Goal: Task Accomplishment & Management: Use online tool/utility

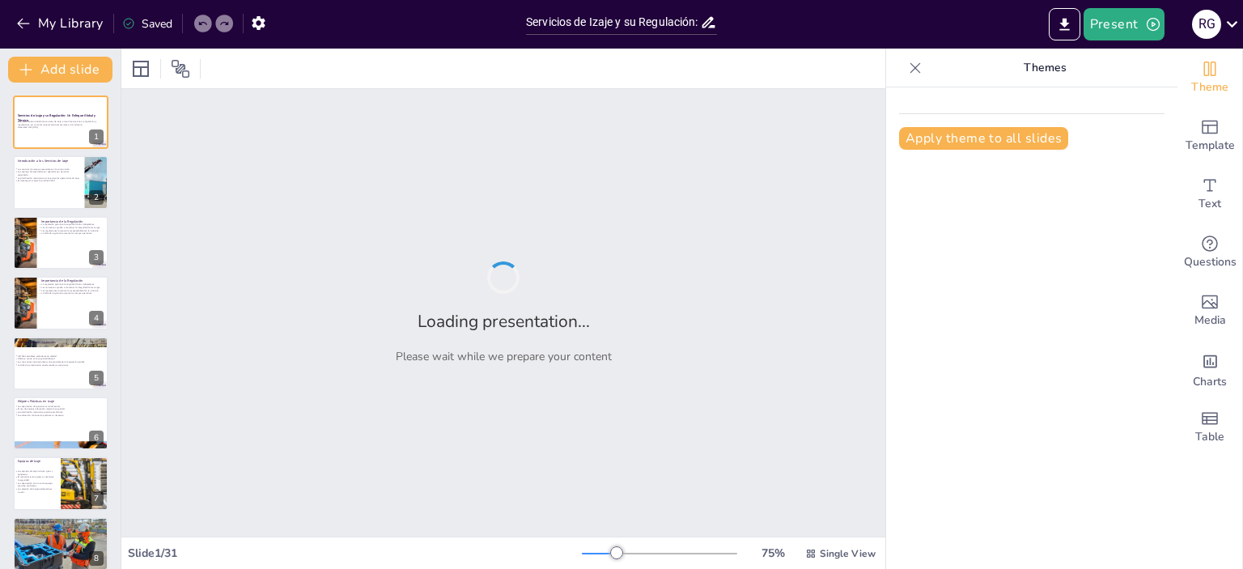
type input "Servicios de Izaje y su Regulación: Un Enfoque Global y Técnico"
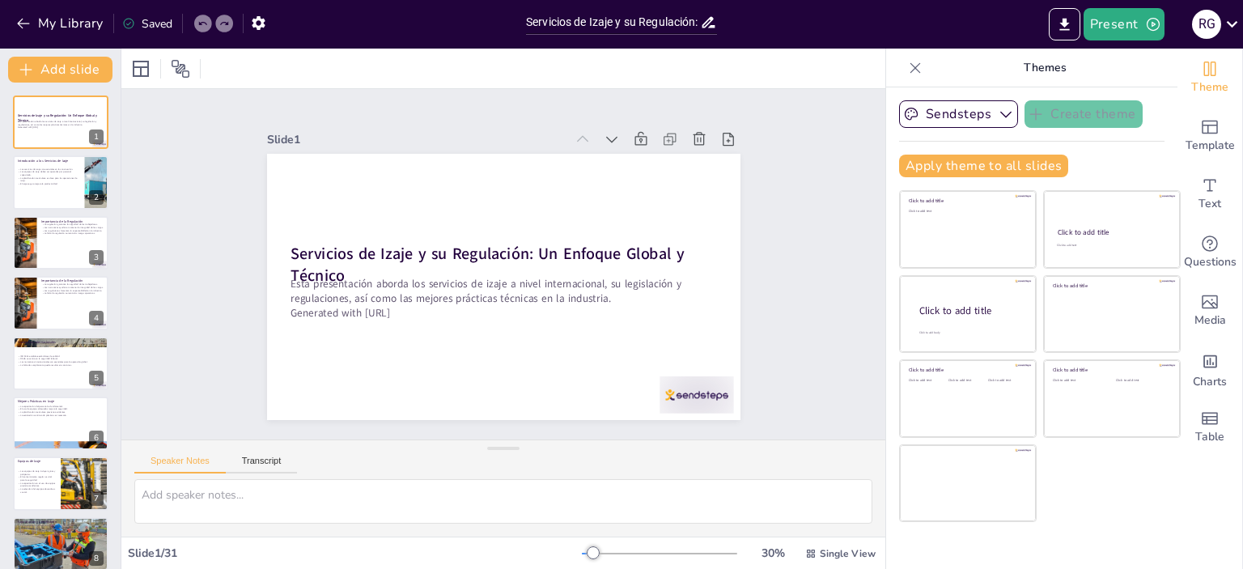
checkbox input "true"
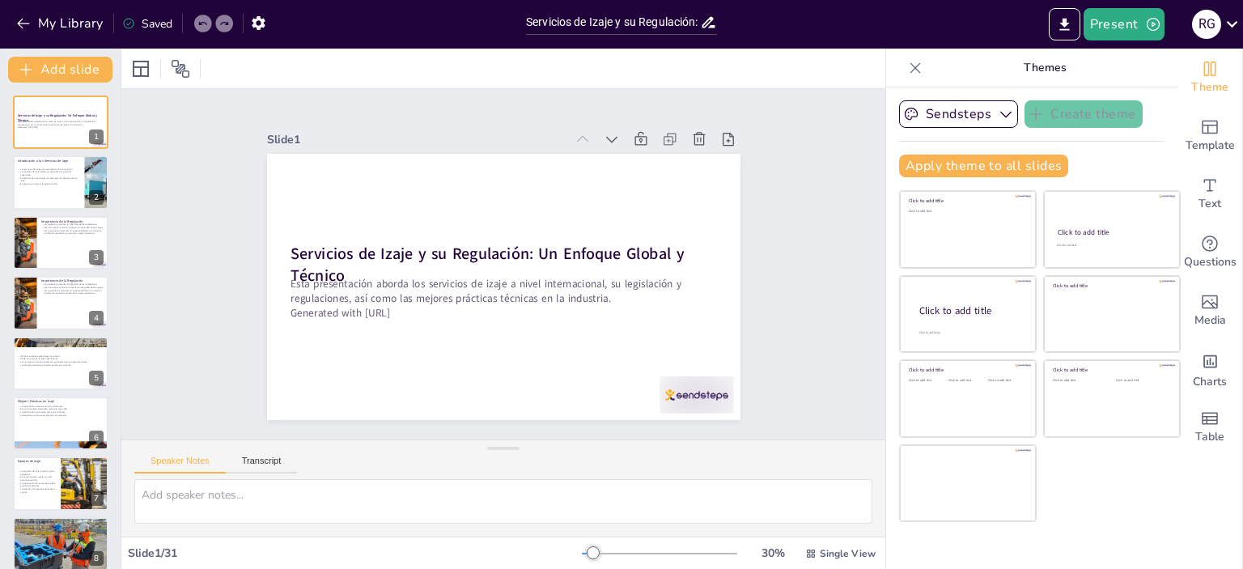
checkbox input "true"
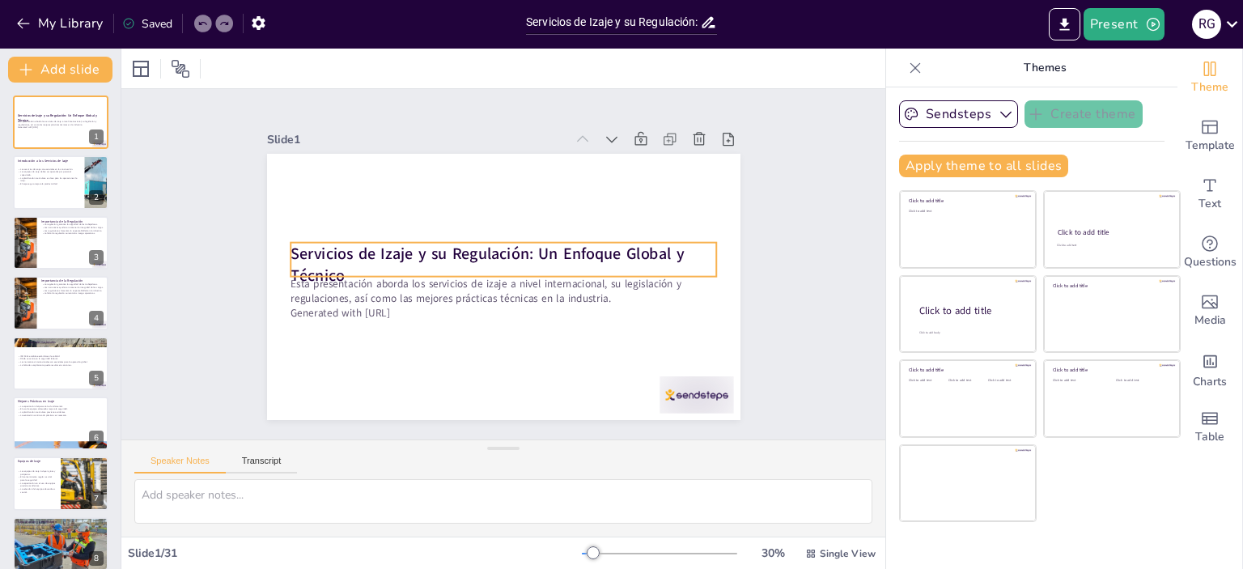
checkbox input "true"
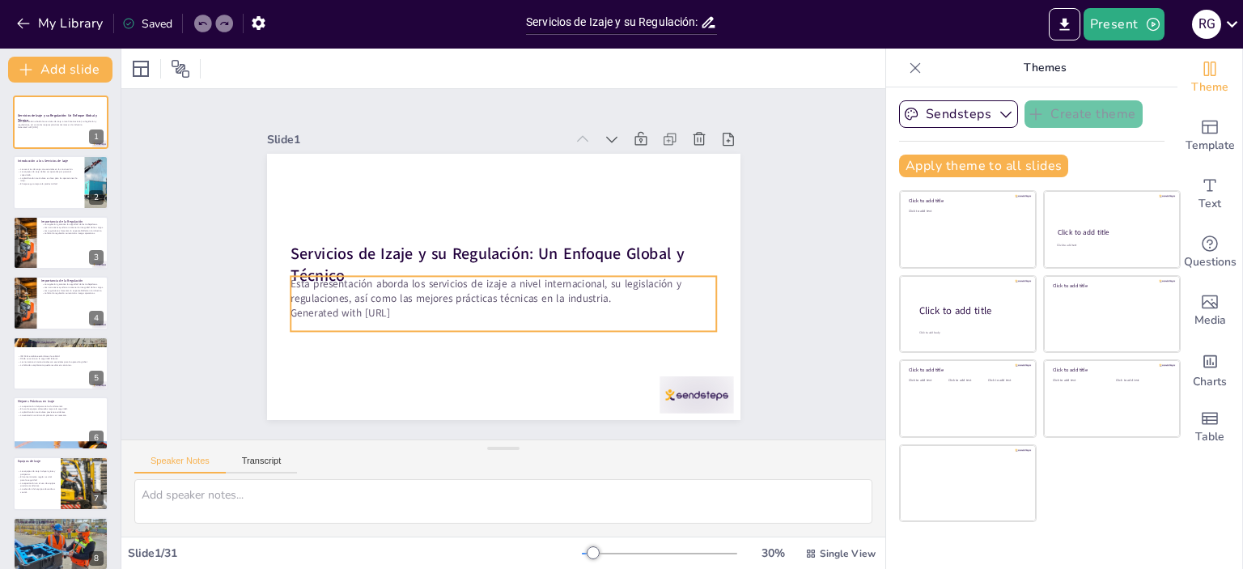
checkbox input "true"
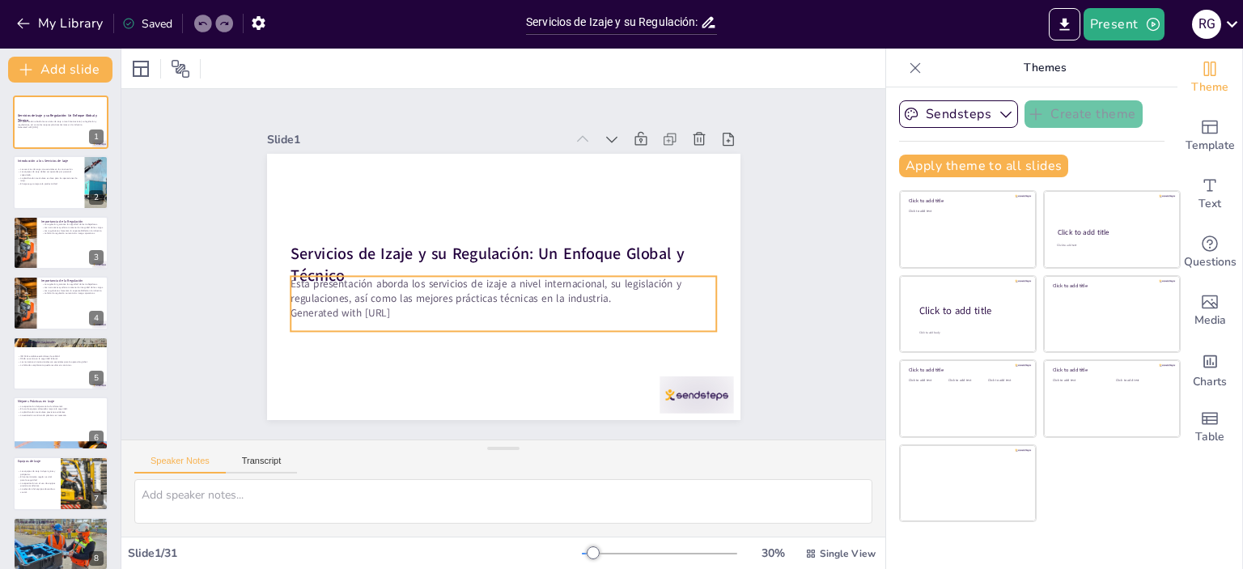
checkbox input "true"
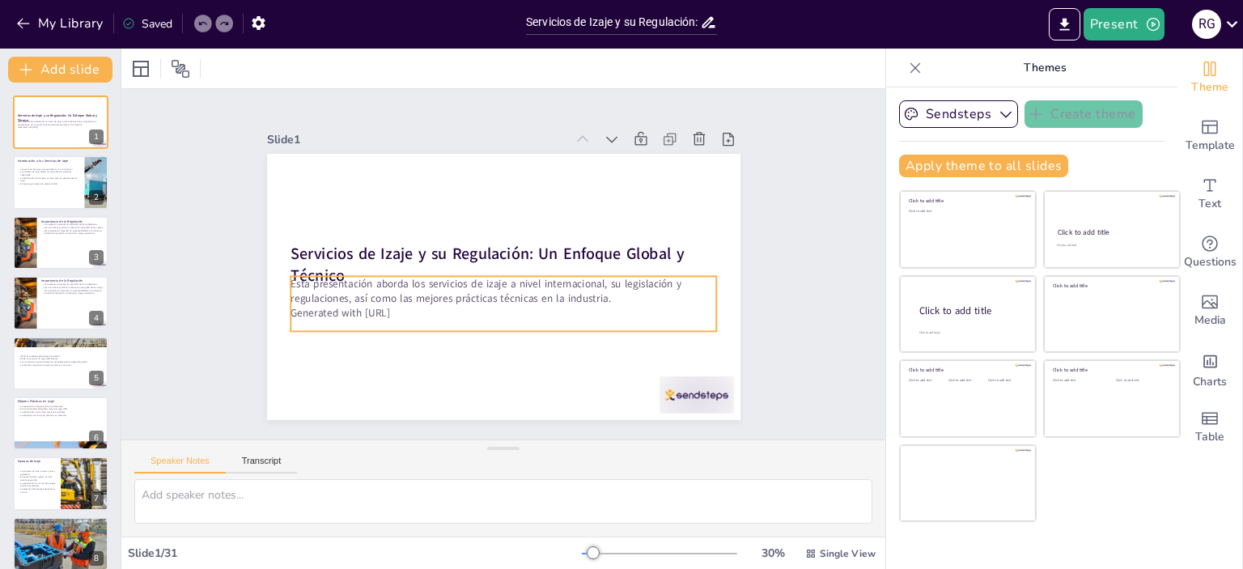
checkbox input "true"
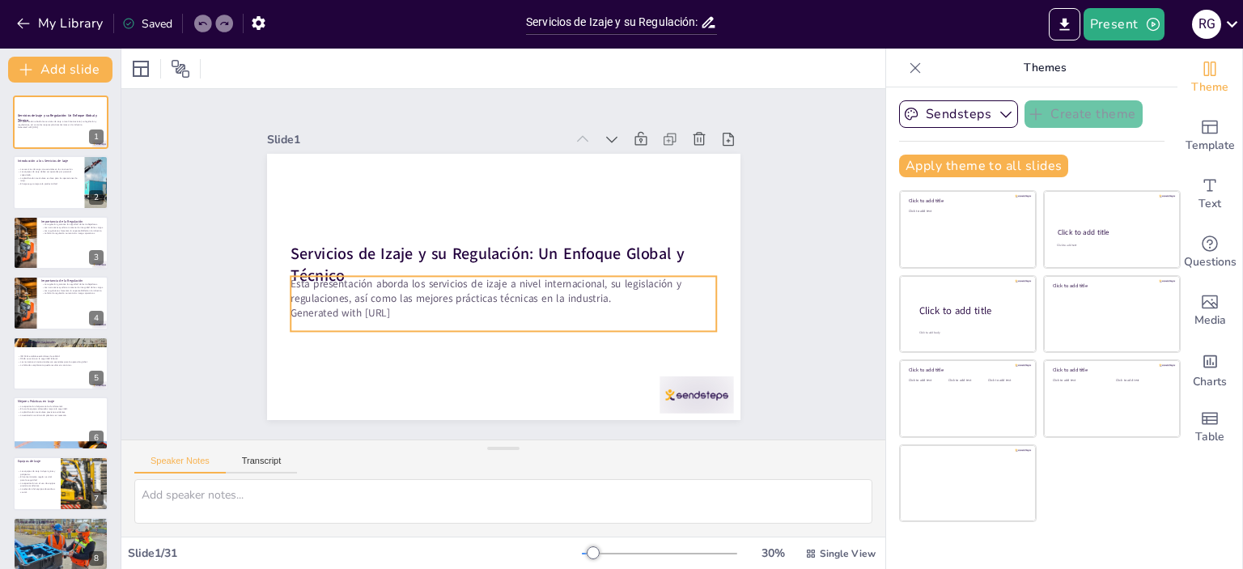
checkbox input "true"
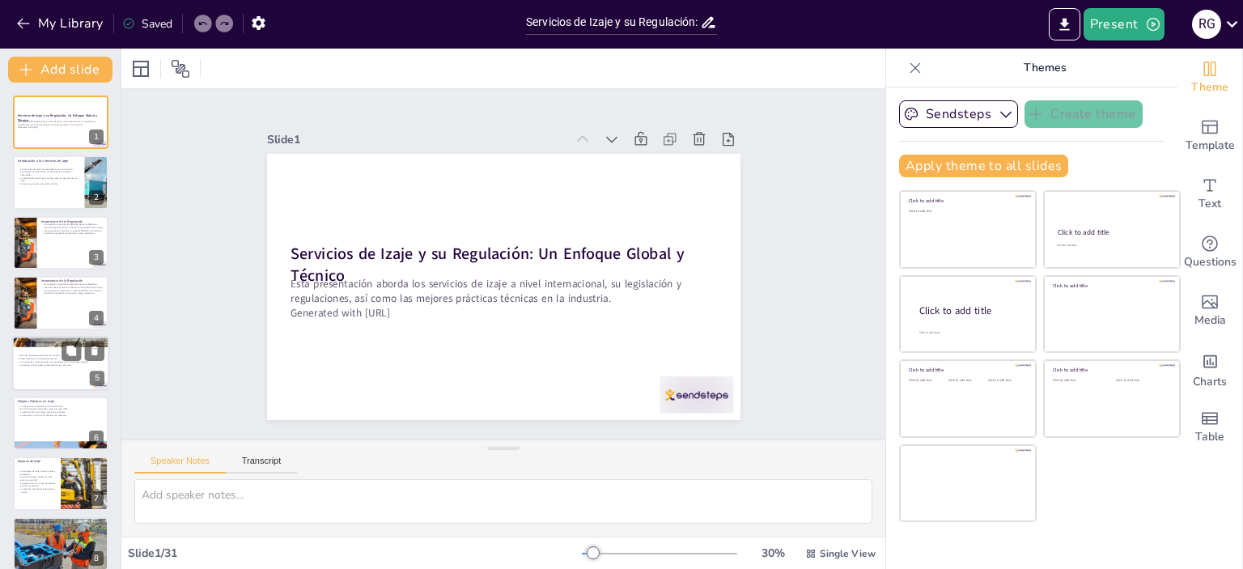
checkbox input "true"
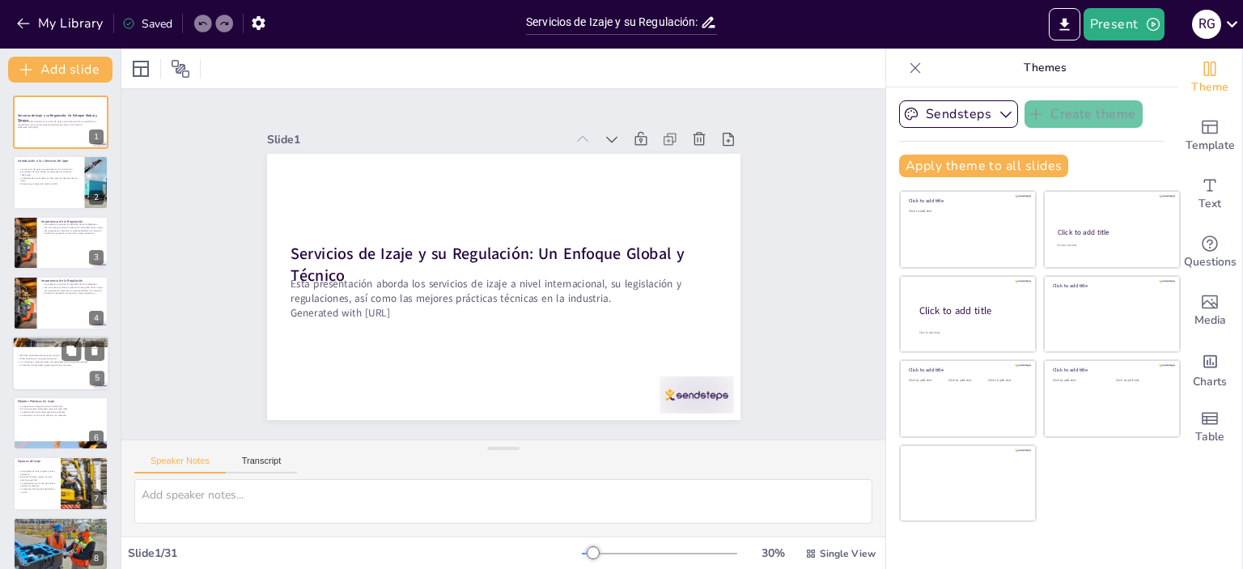
checkbox input "true"
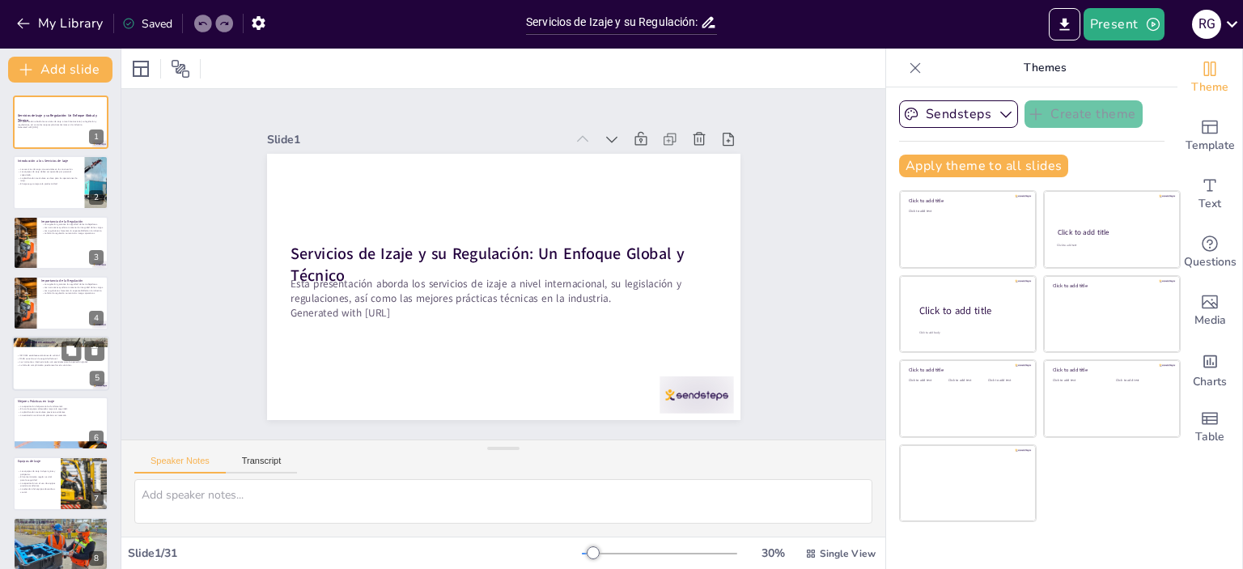
checkbox input "true"
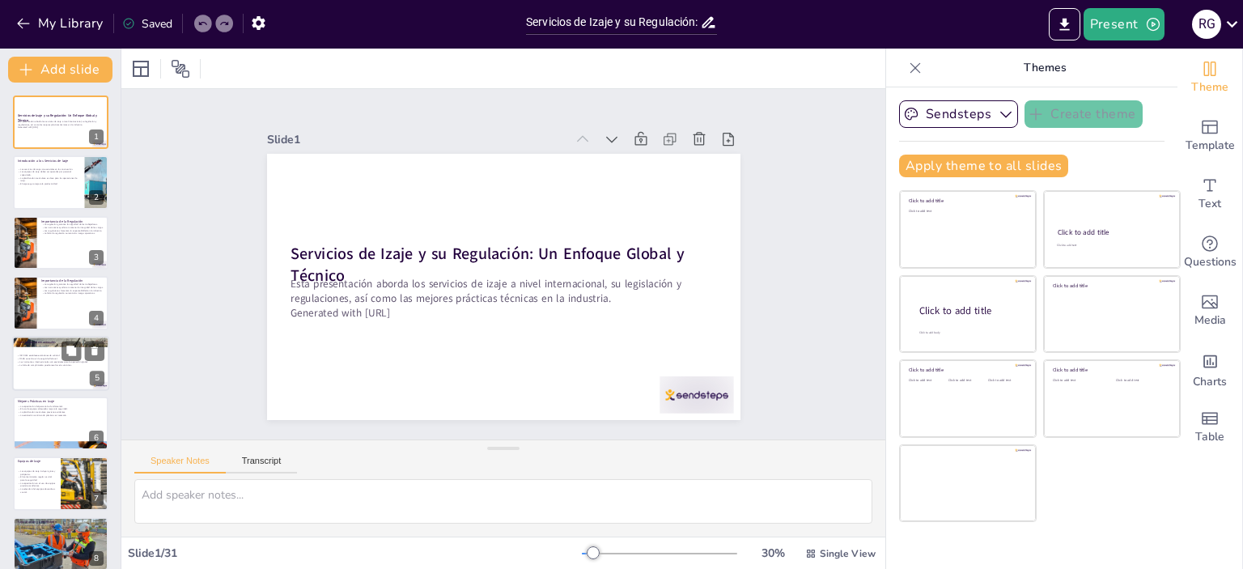
checkbox input "true"
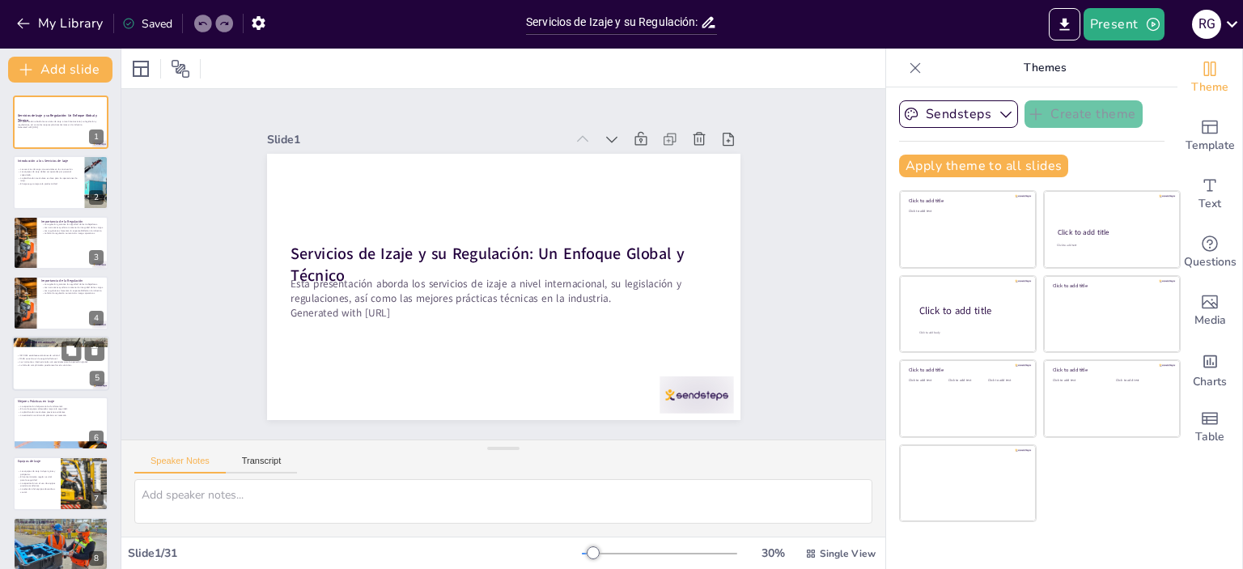
checkbox input "true"
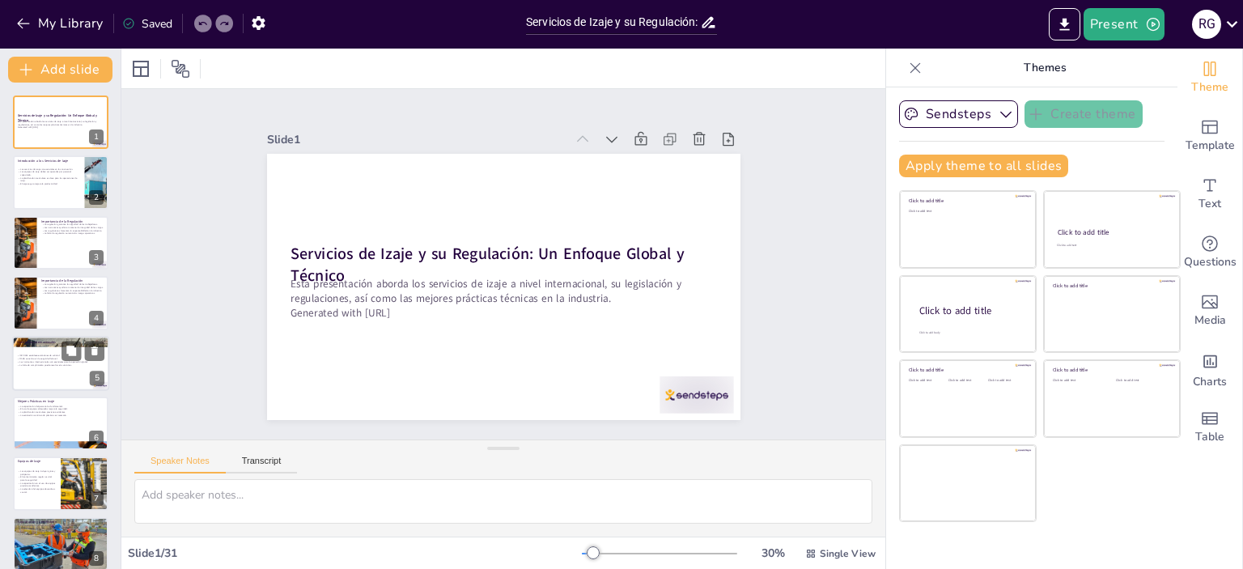
checkbox input "true"
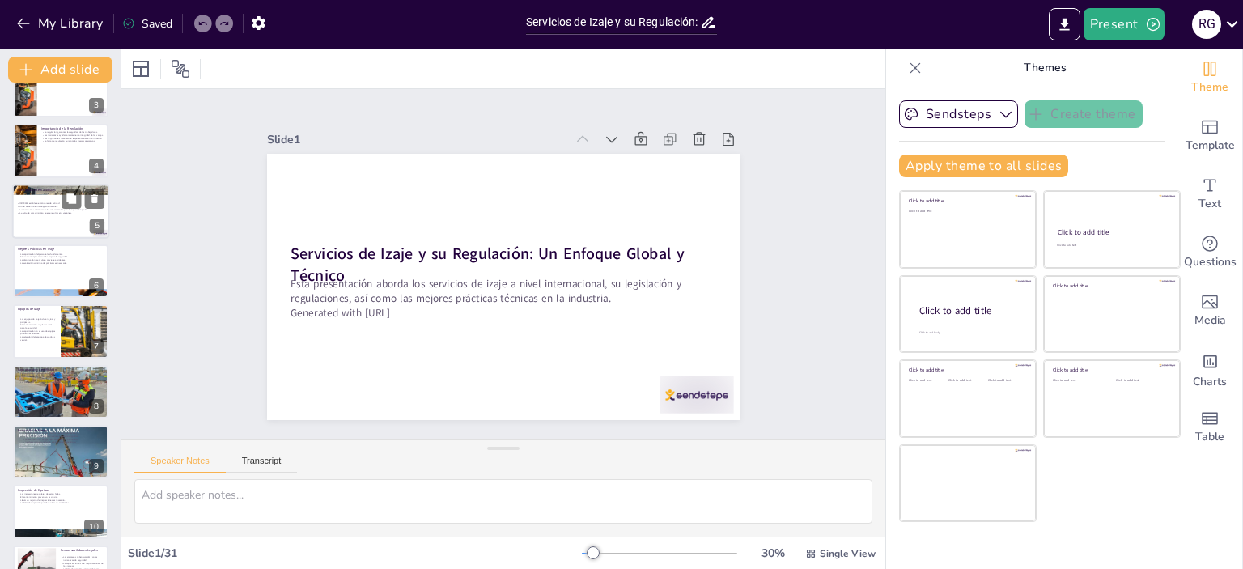
scroll to position [162, 0]
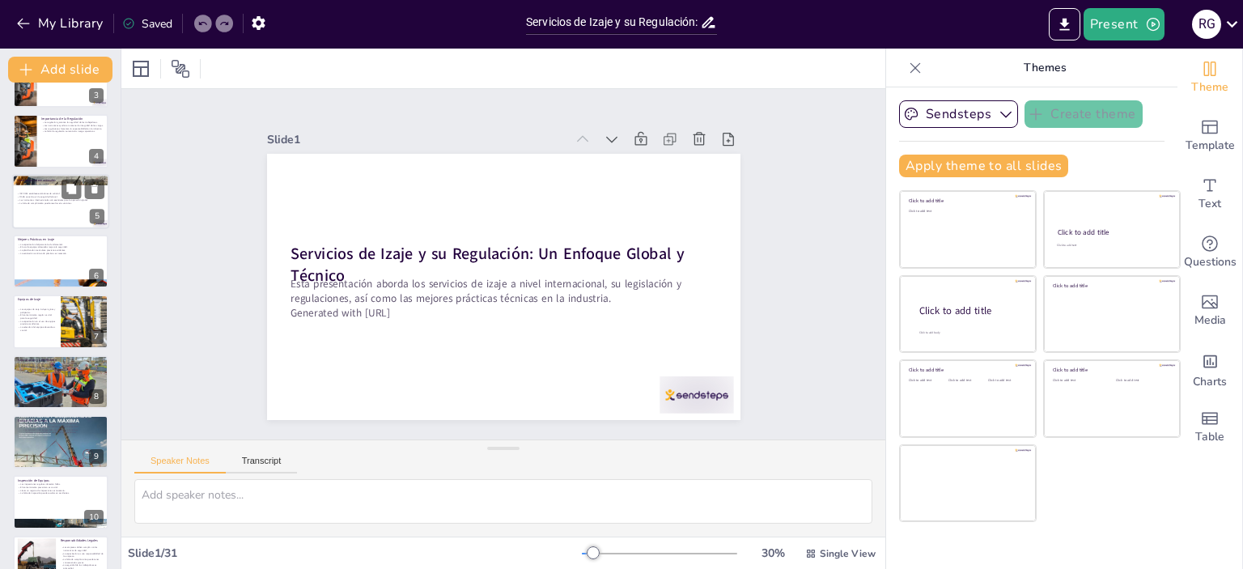
checkbox input "true"
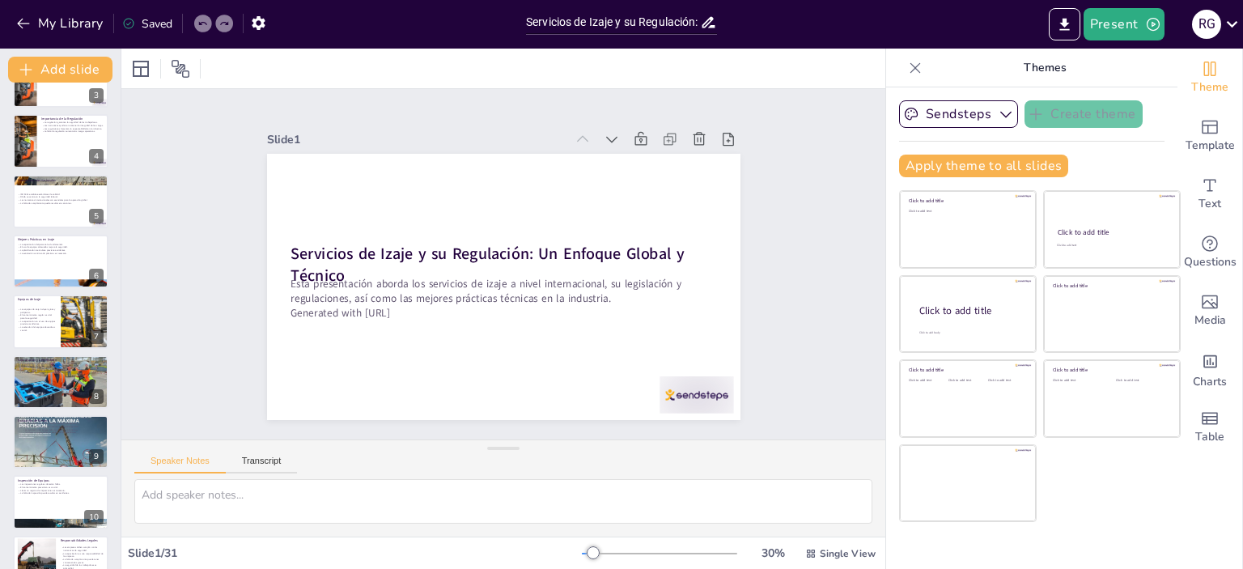
checkbox input "true"
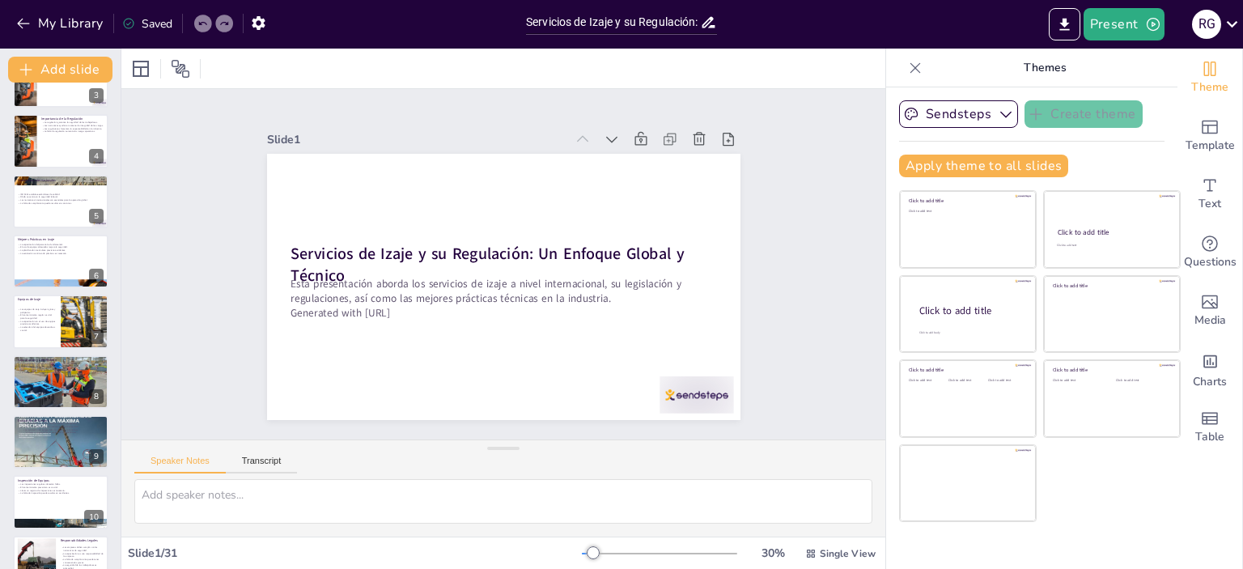
checkbox input "true"
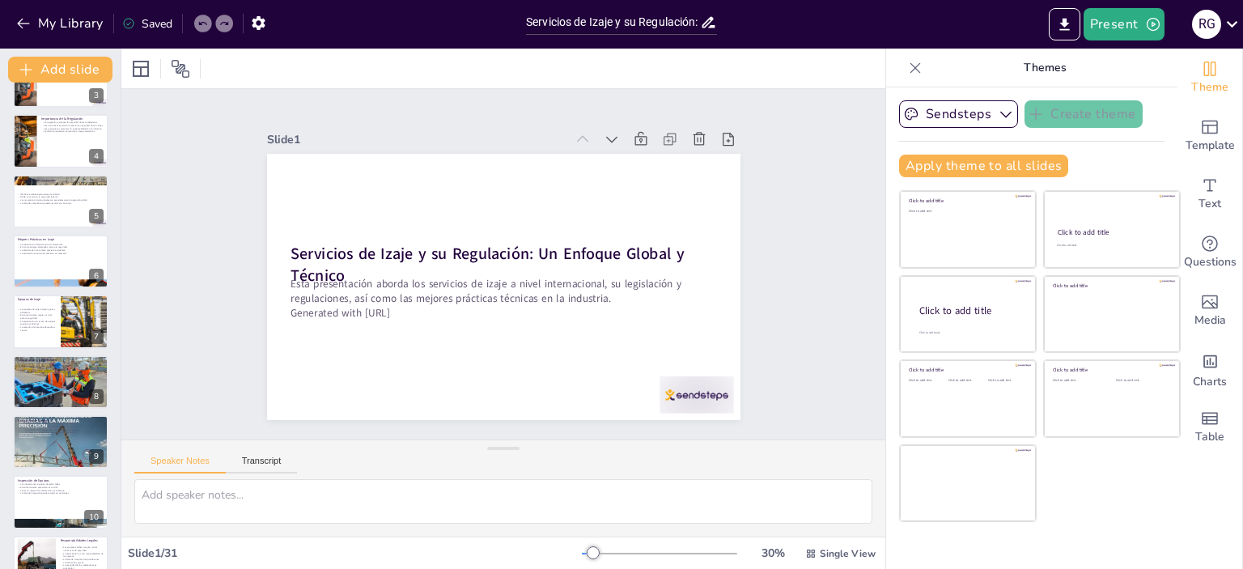
checkbox input "true"
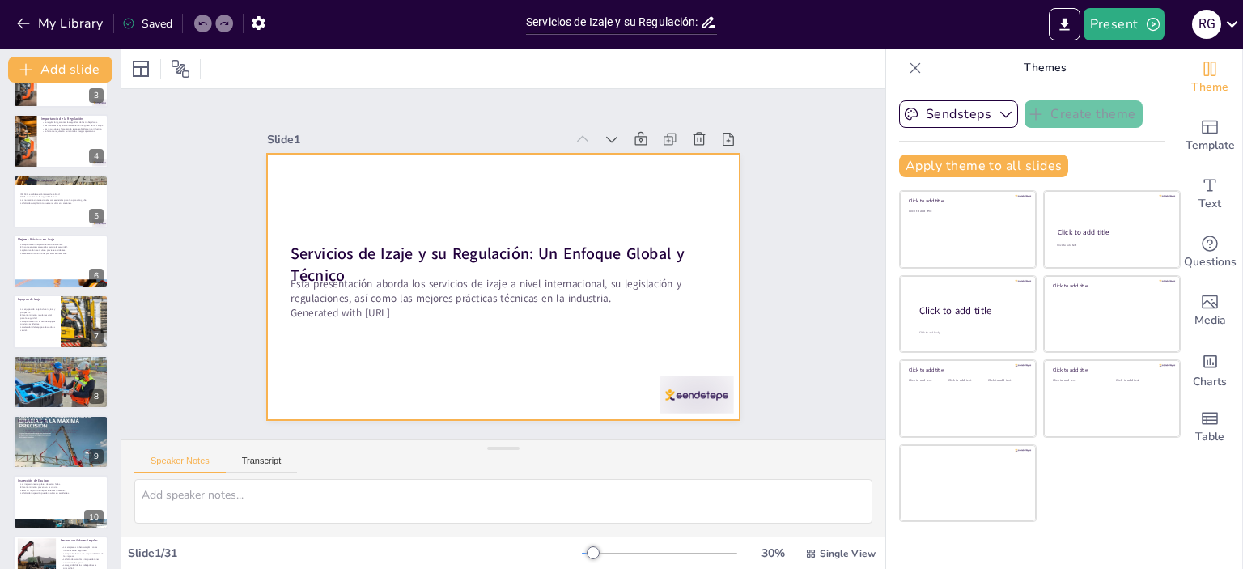
checkbox input "true"
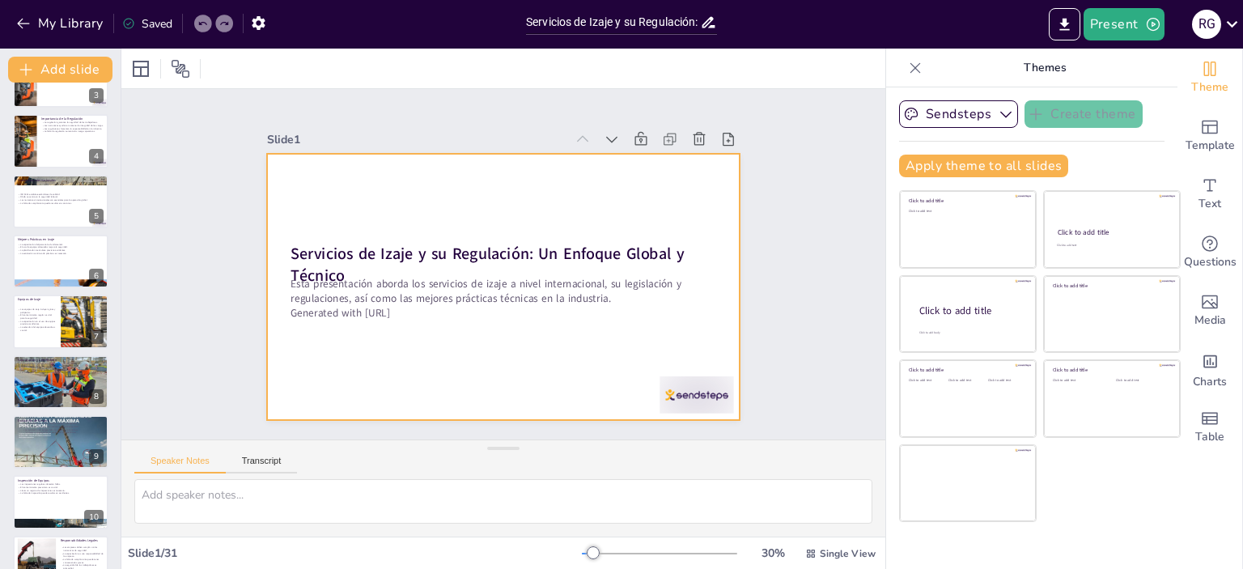
checkbox input "true"
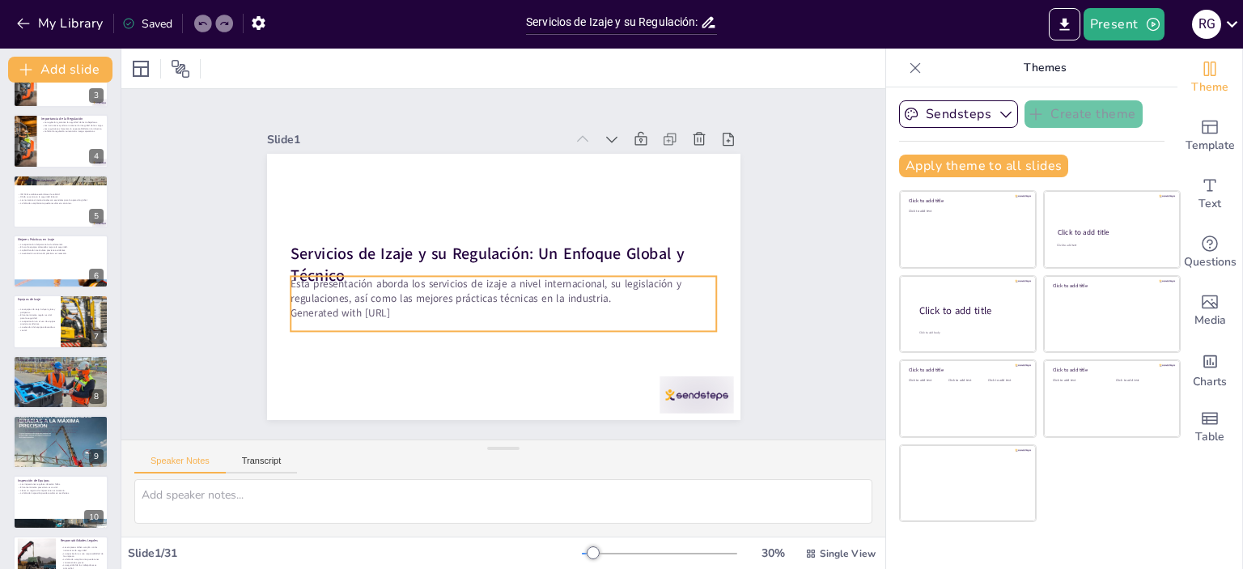
checkbox input "true"
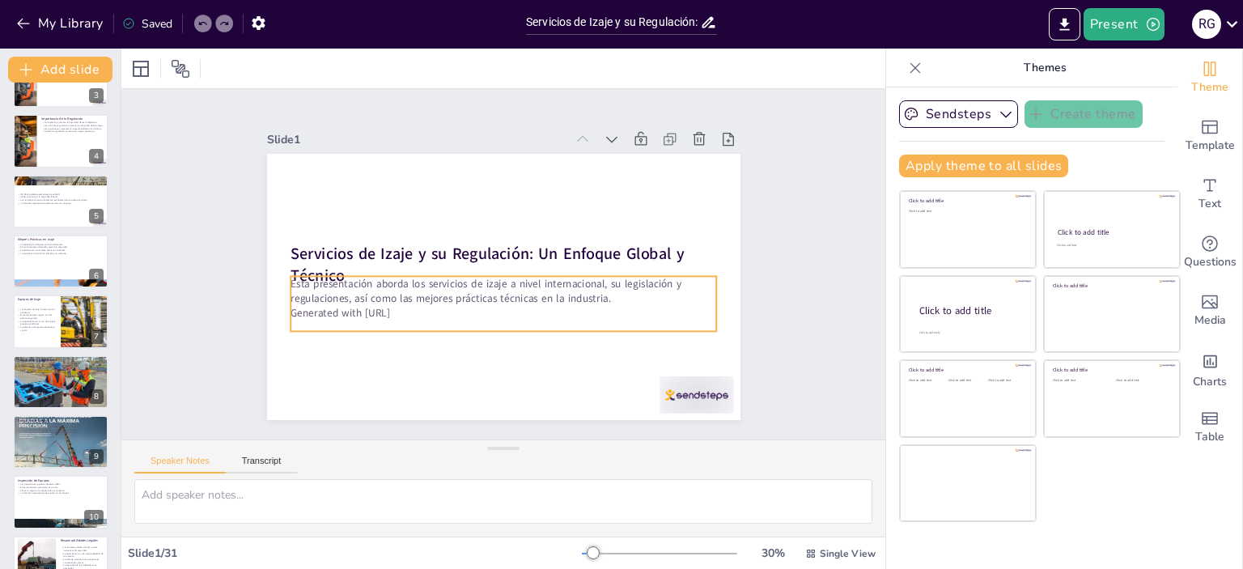
checkbox input "true"
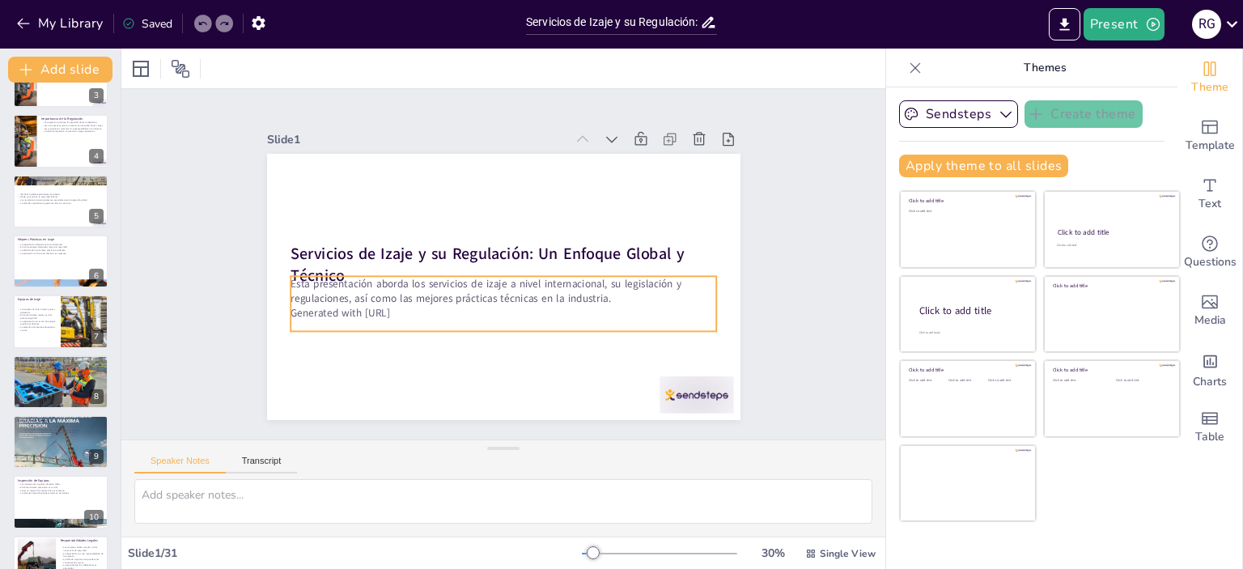
checkbox input "true"
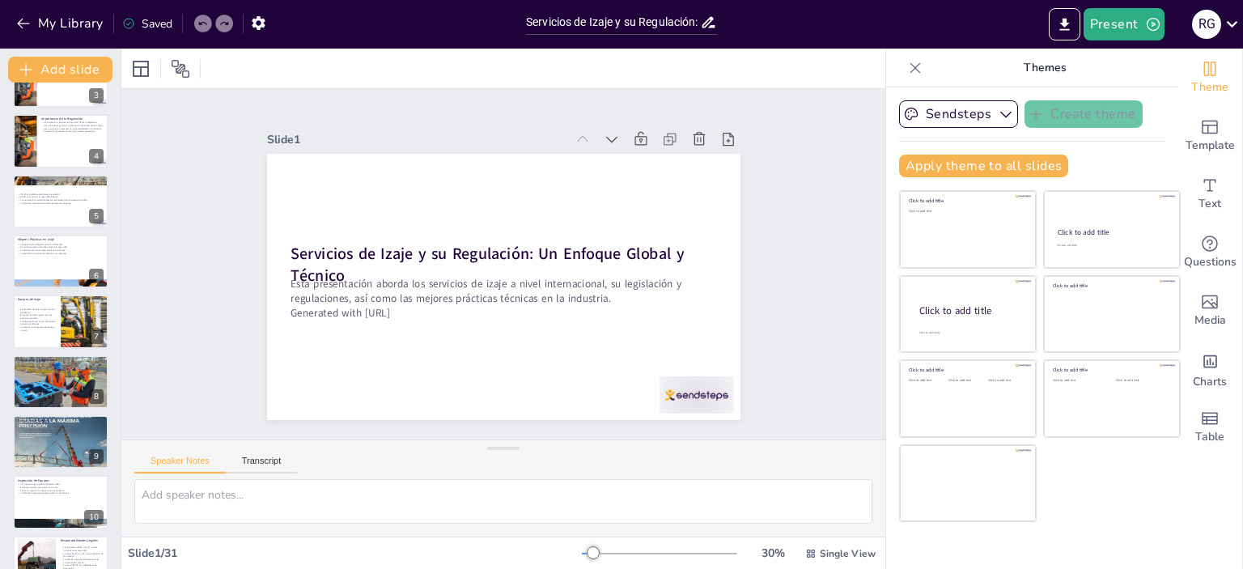
checkbox input "true"
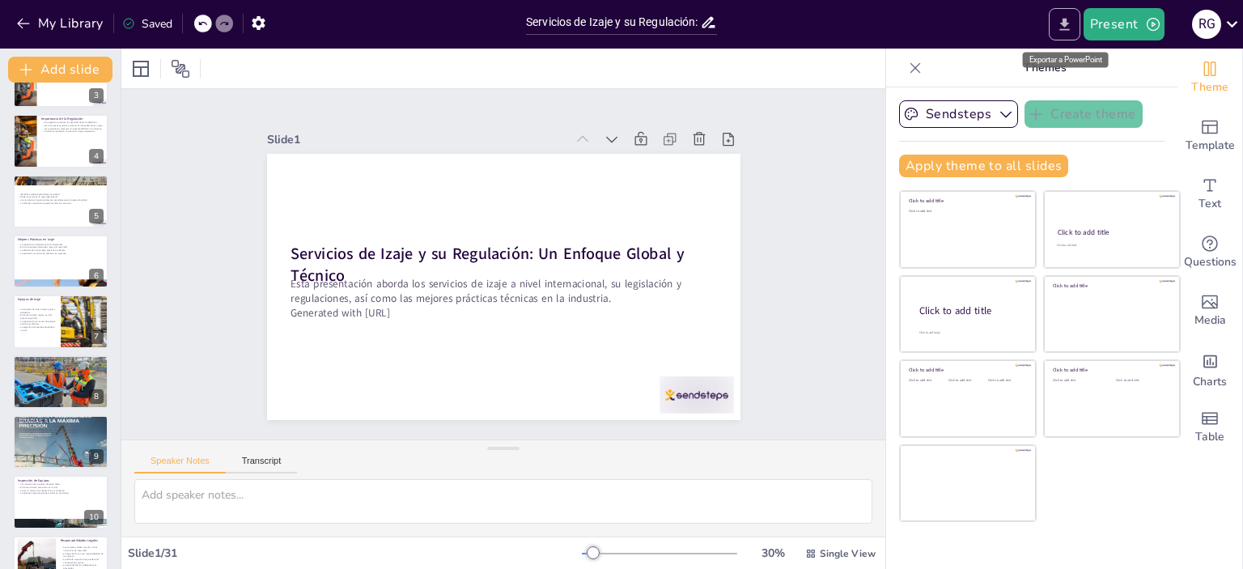
click at [1062, 30] on icon "Export to PowerPoint" at bounding box center [1064, 24] width 17 height 17
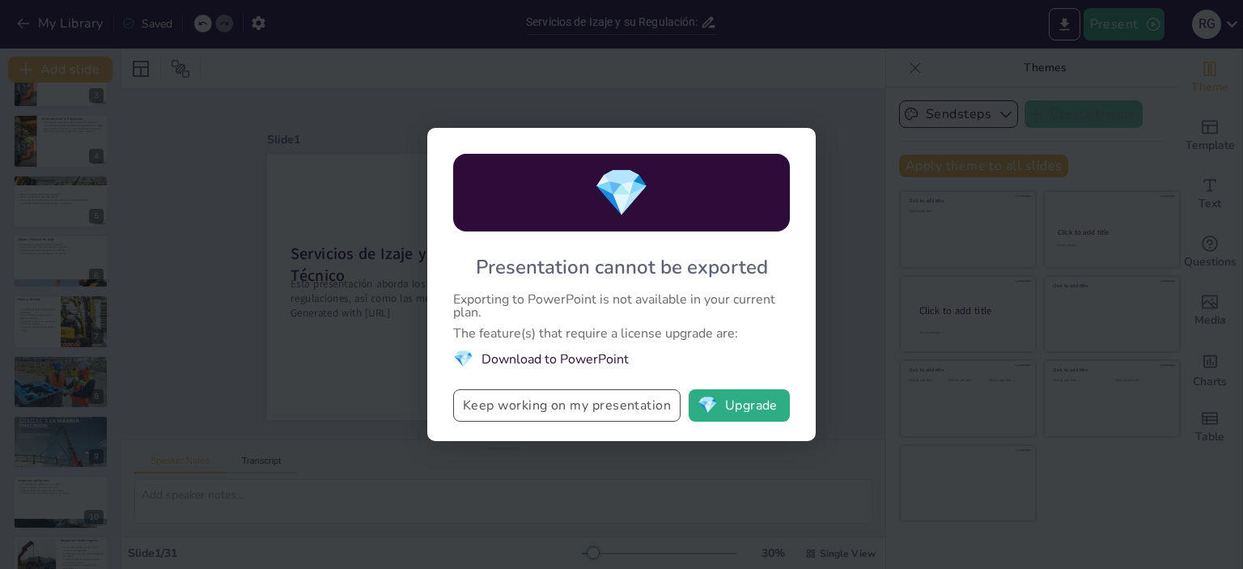
click at [579, 407] on button "Keep working on my presentation" at bounding box center [566, 405] width 227 height 32
checkbox input "true"
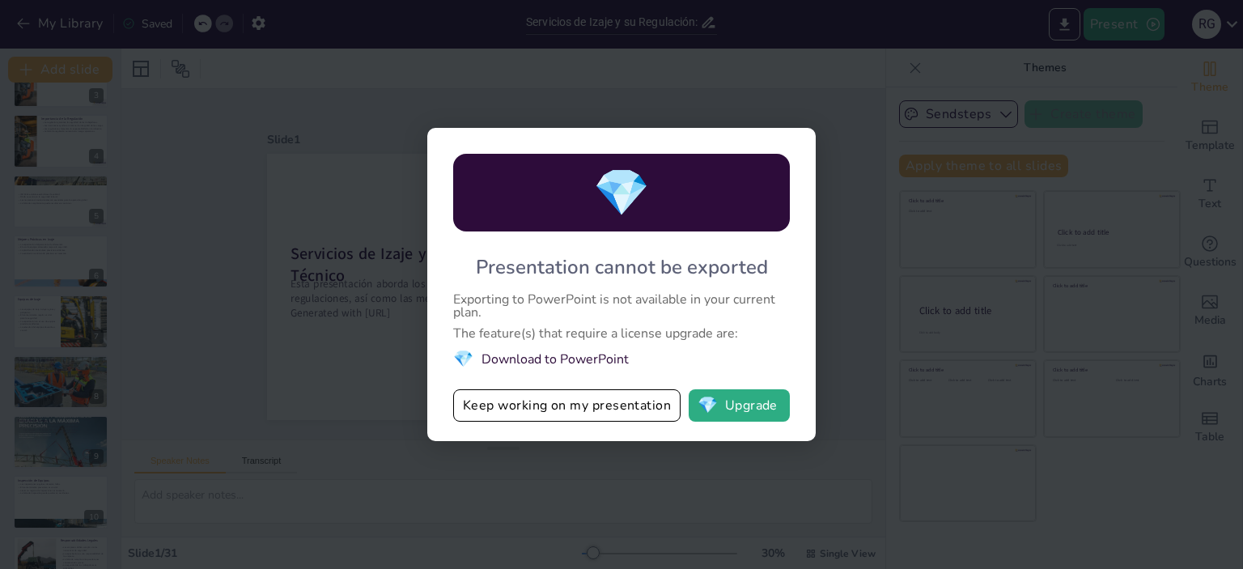
checkbox input "true"
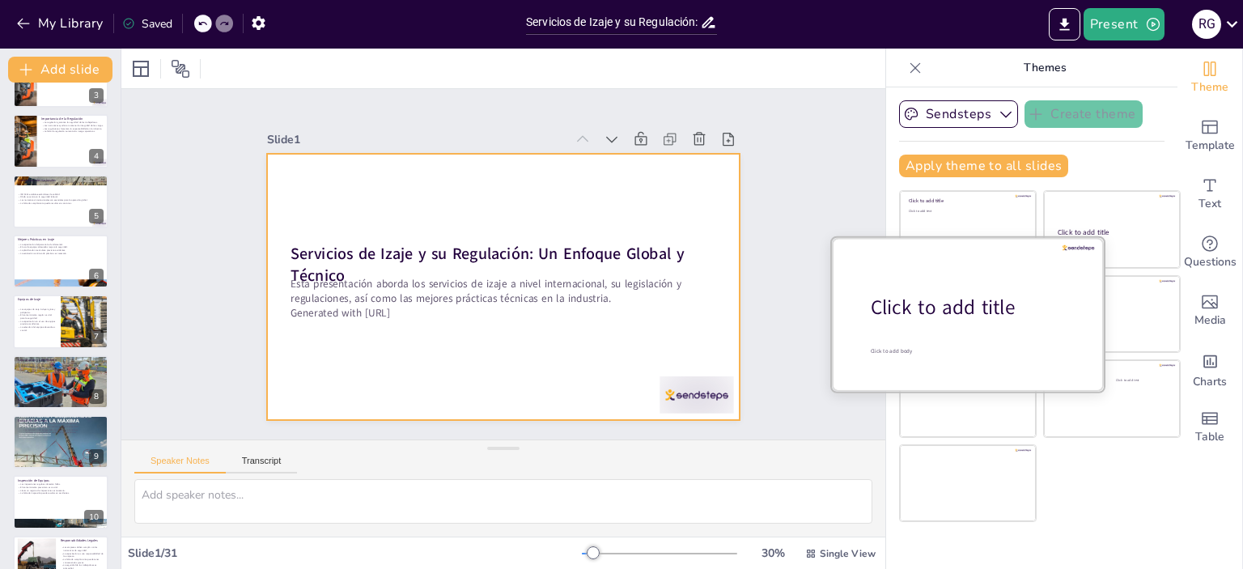
checkbox input "true"
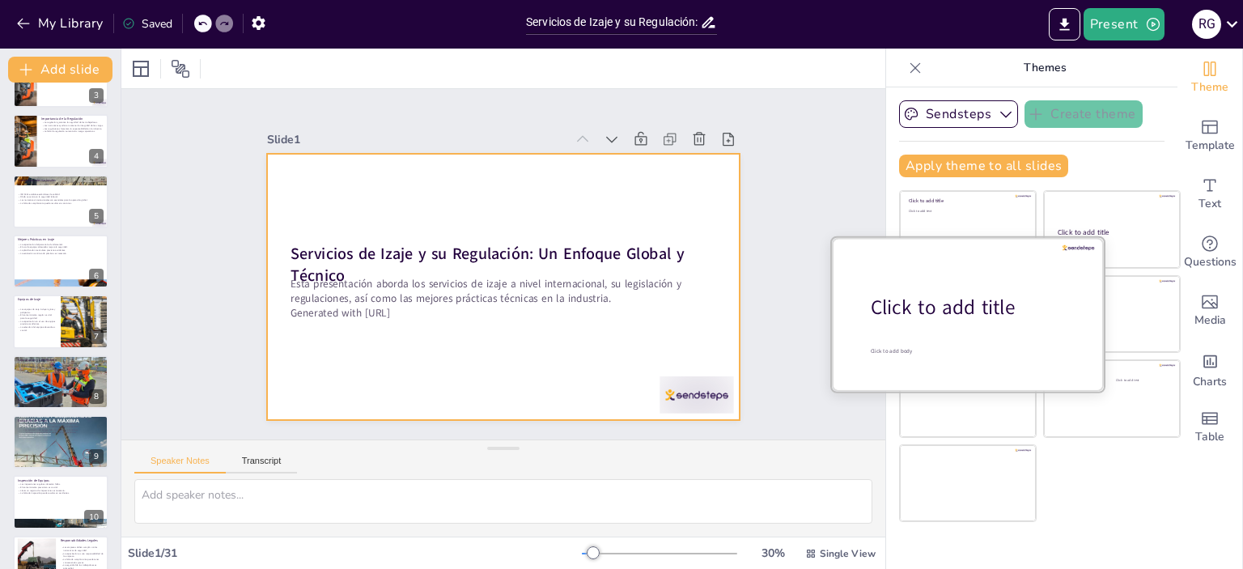
checkbox input "true"
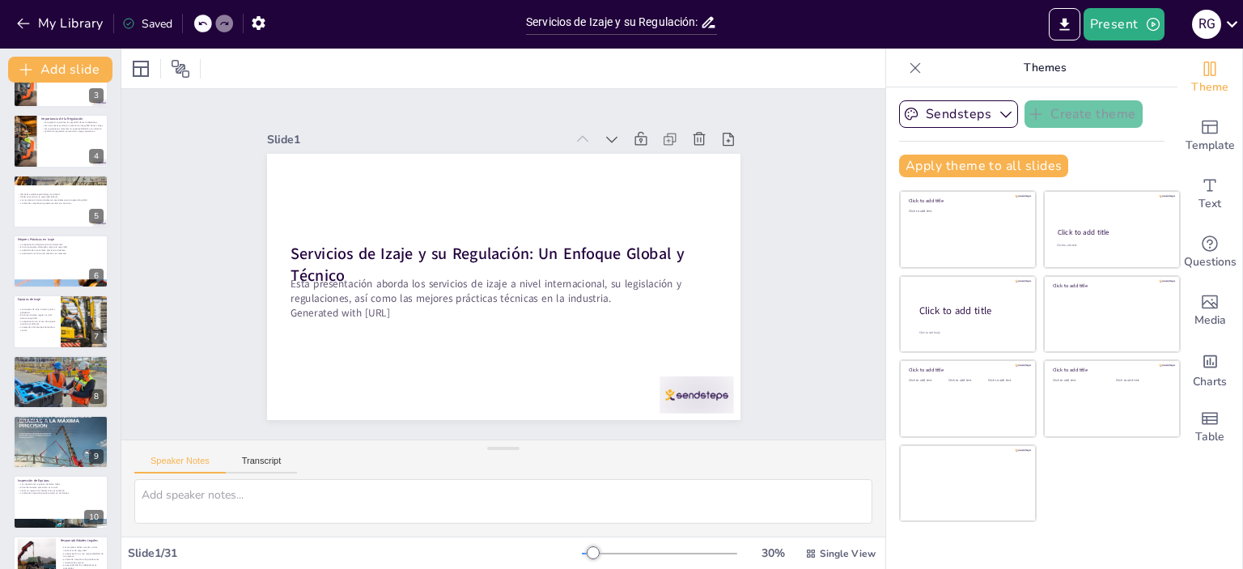
checkbox input "true"
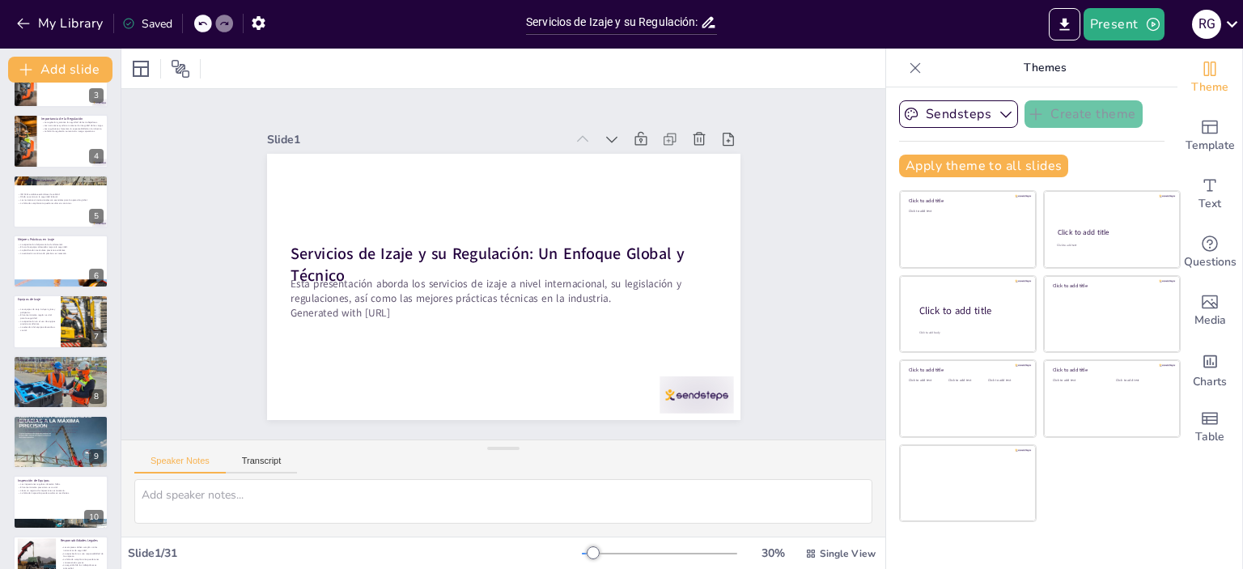
click at [125, 26] on icon at bounding box center [128, 23] width 13 height 13
click at [134, 23] on icon at bounding box center [128, 23] width 13 height 13
checkbox input "true"
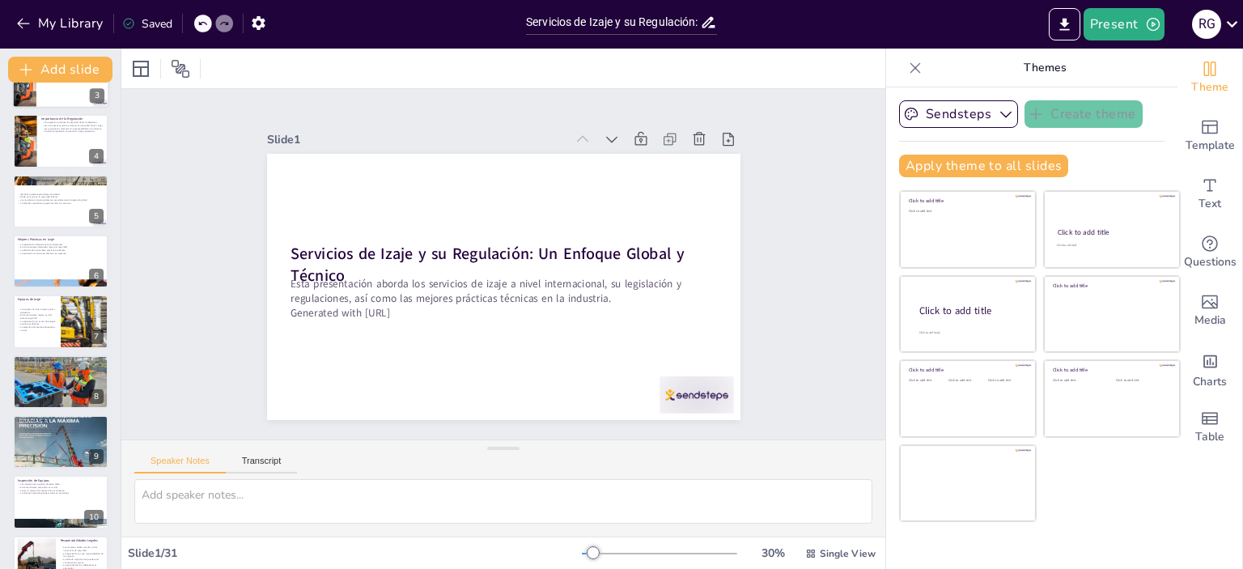
checkbox input "true"
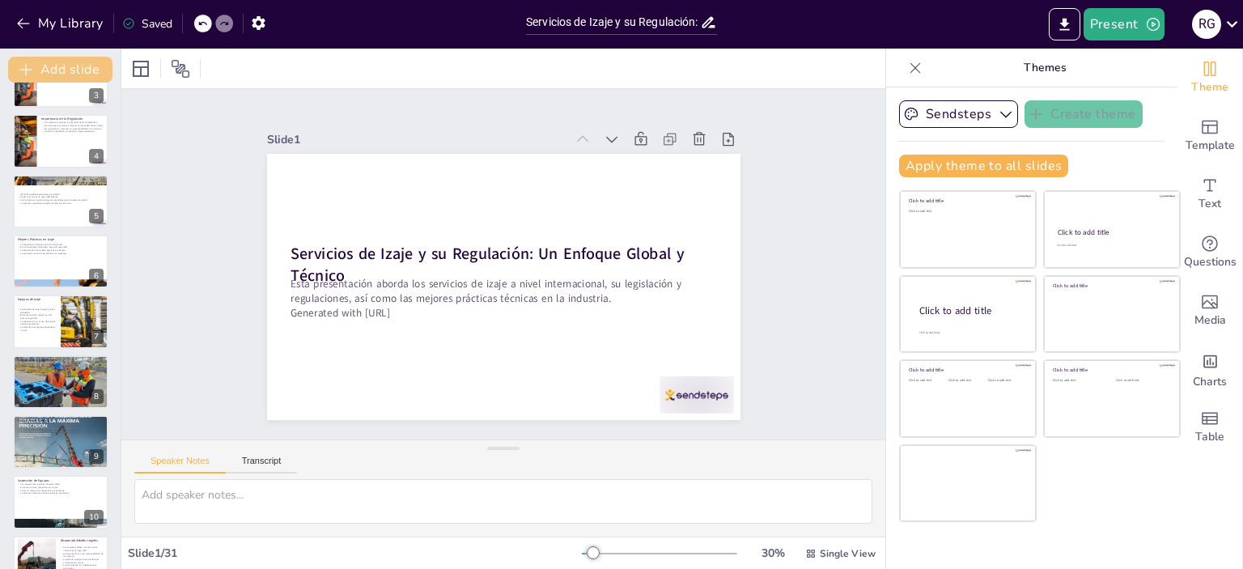
checkbox input "true"
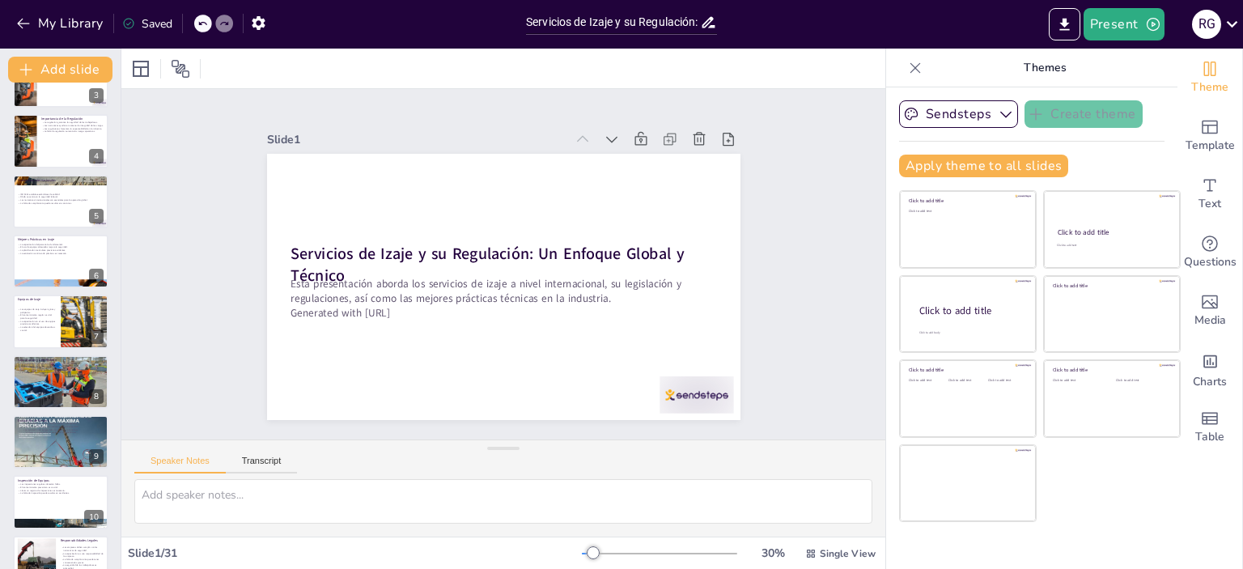
checkbox input "true"
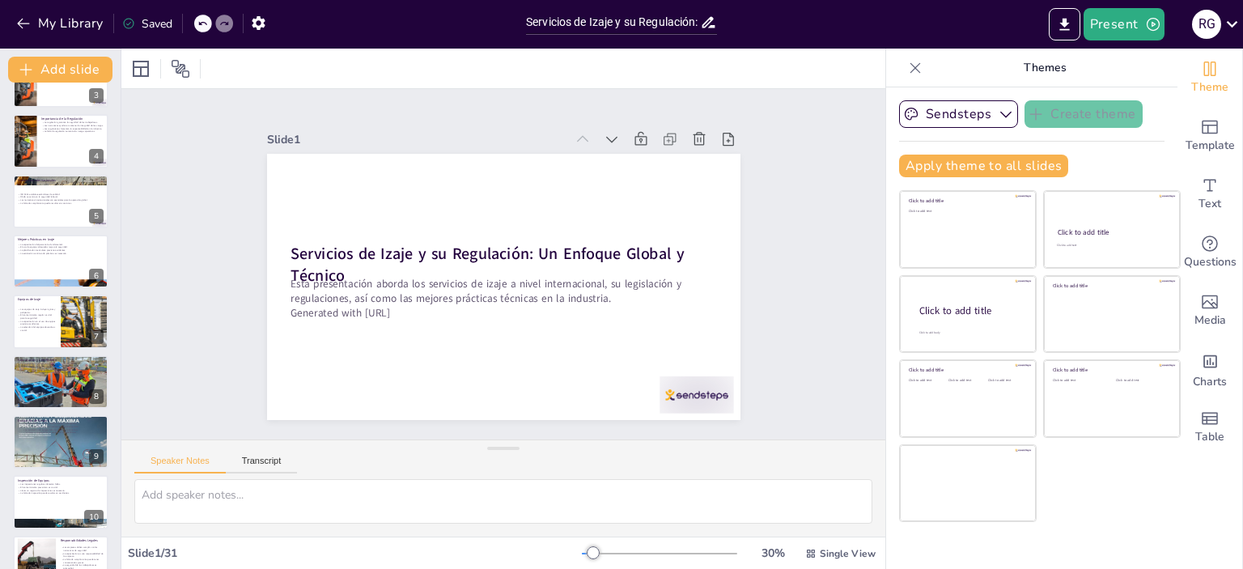
checkbox input "true"
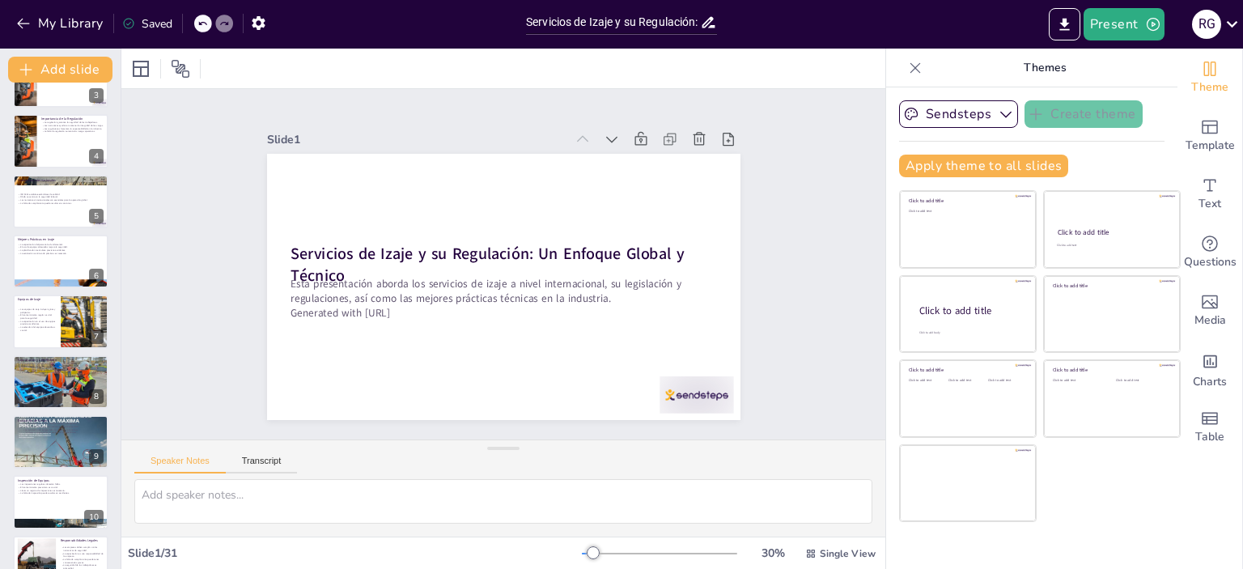
checkbox input "true"
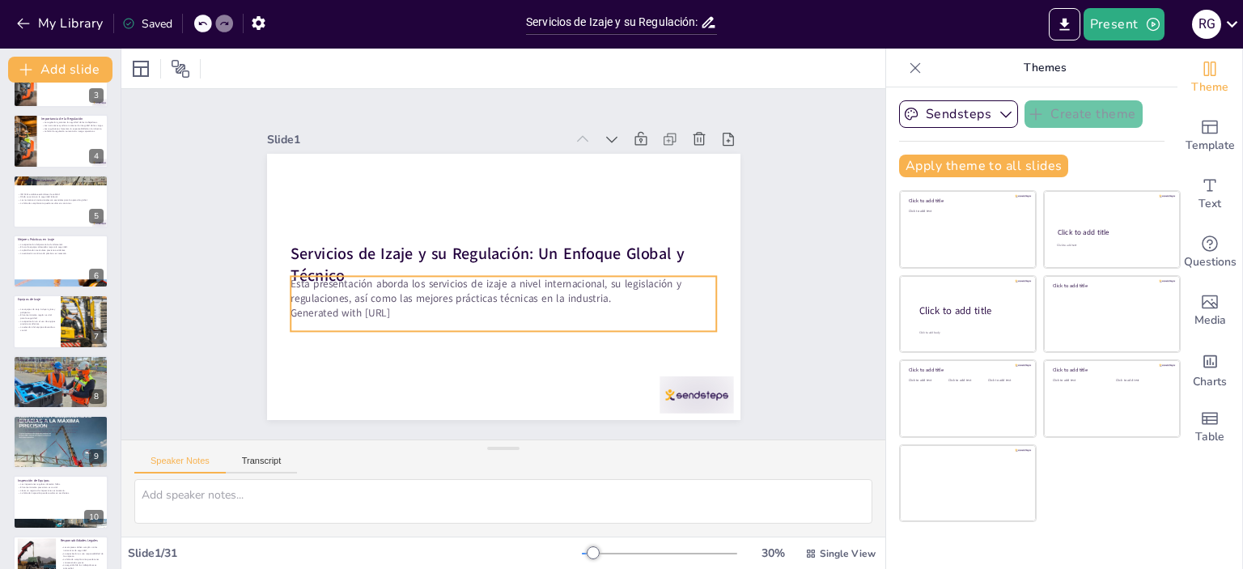
checkbox input "true"
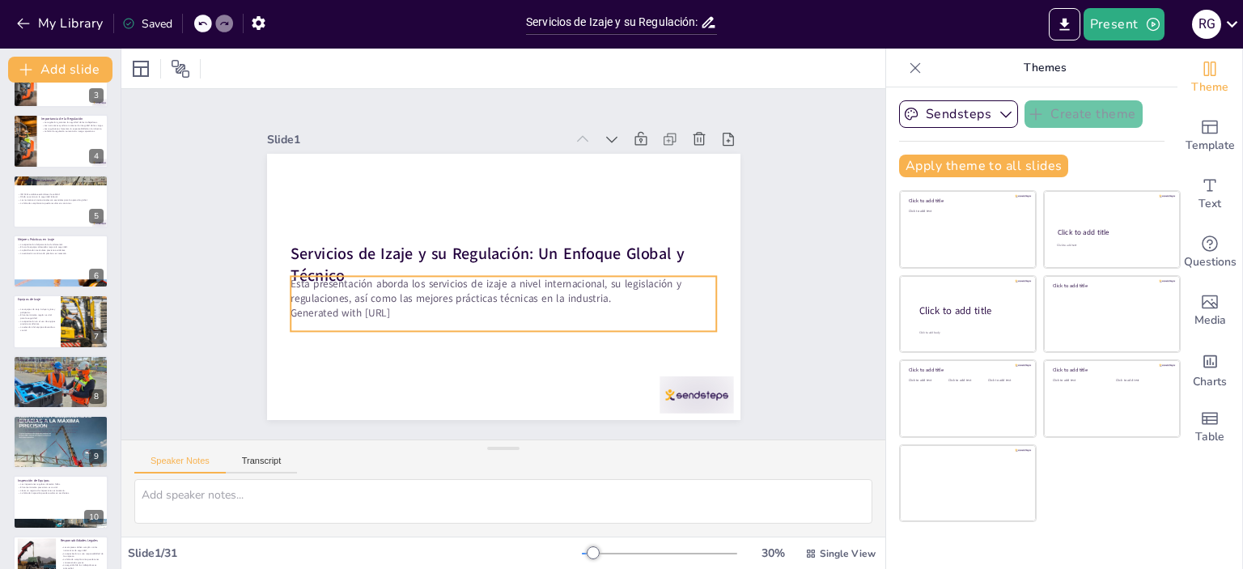
checkbox input "true"
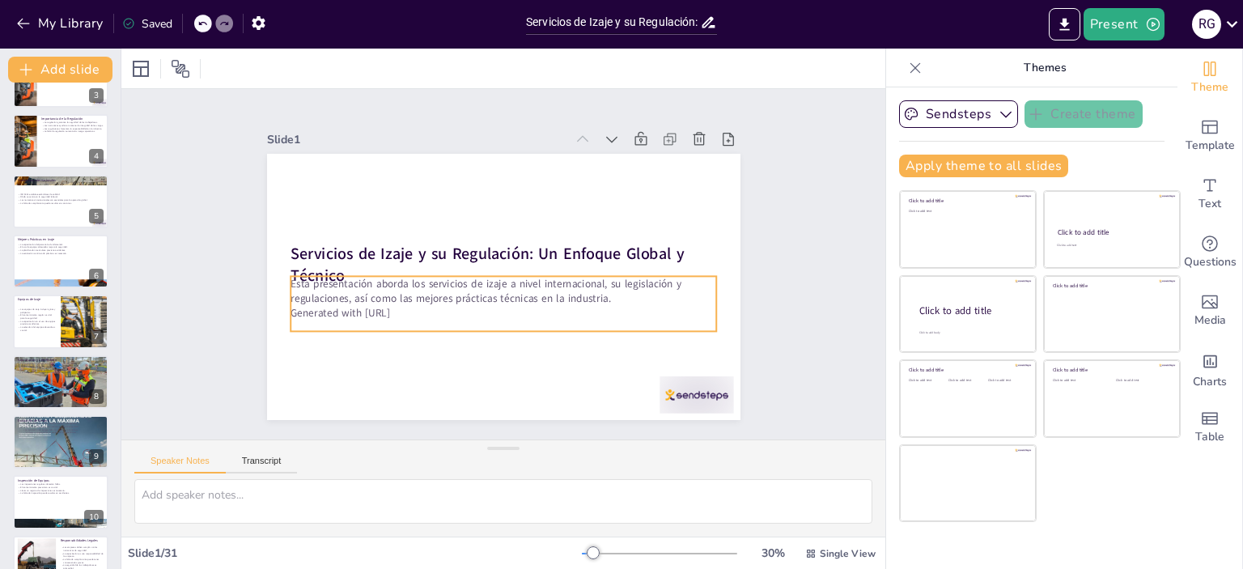
checkbox input "true"
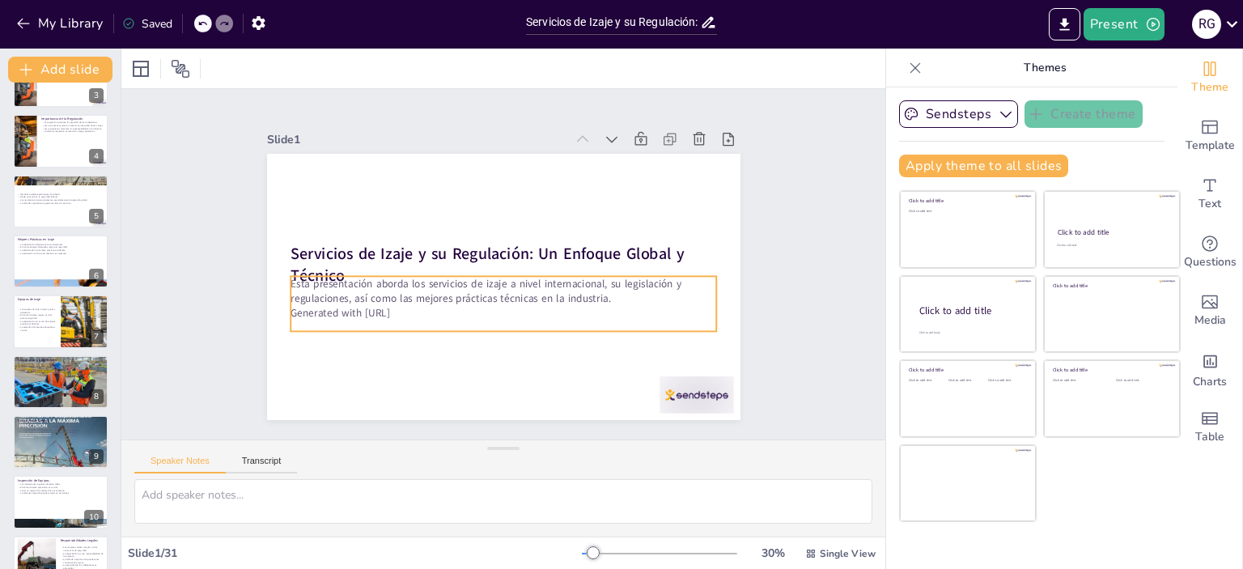
checkbox input "true"
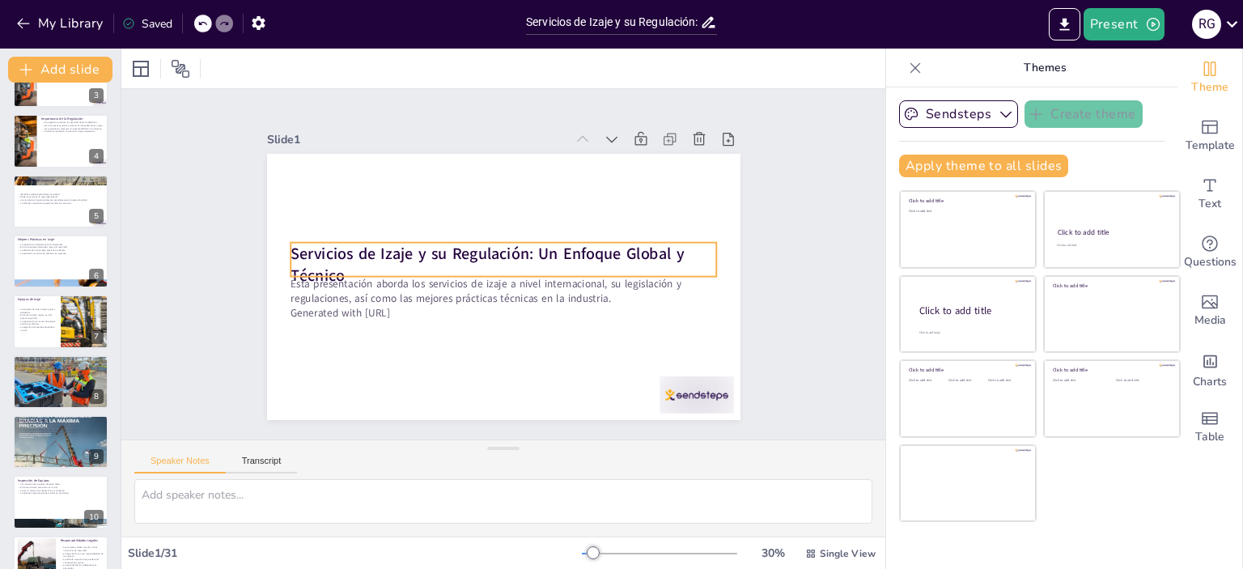
checkbox input "true"
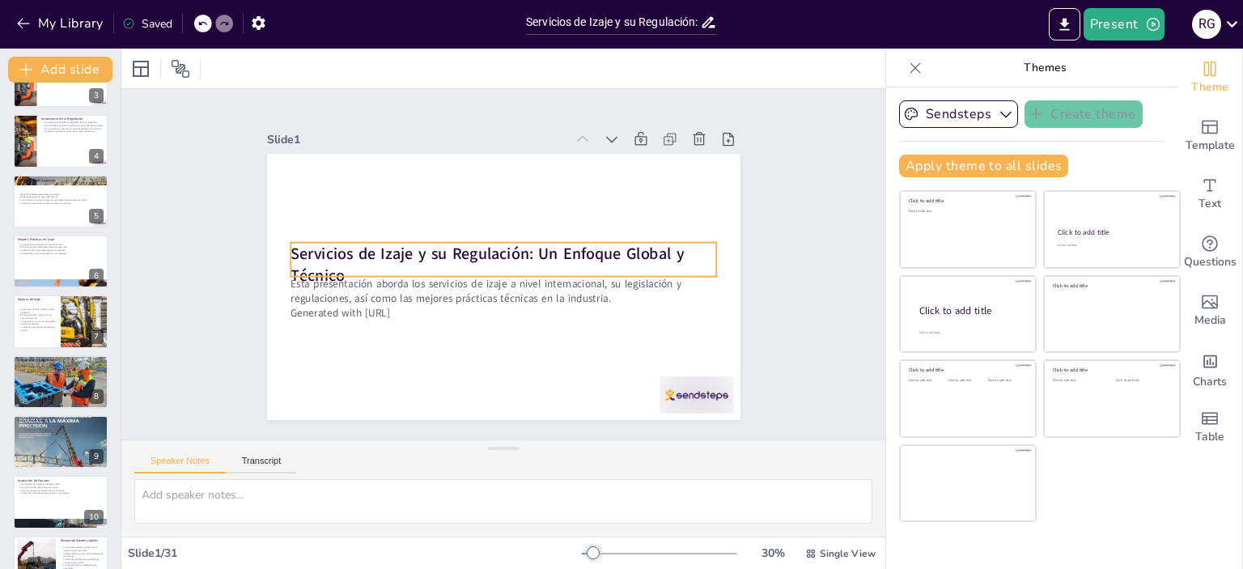
checkbox input "true"
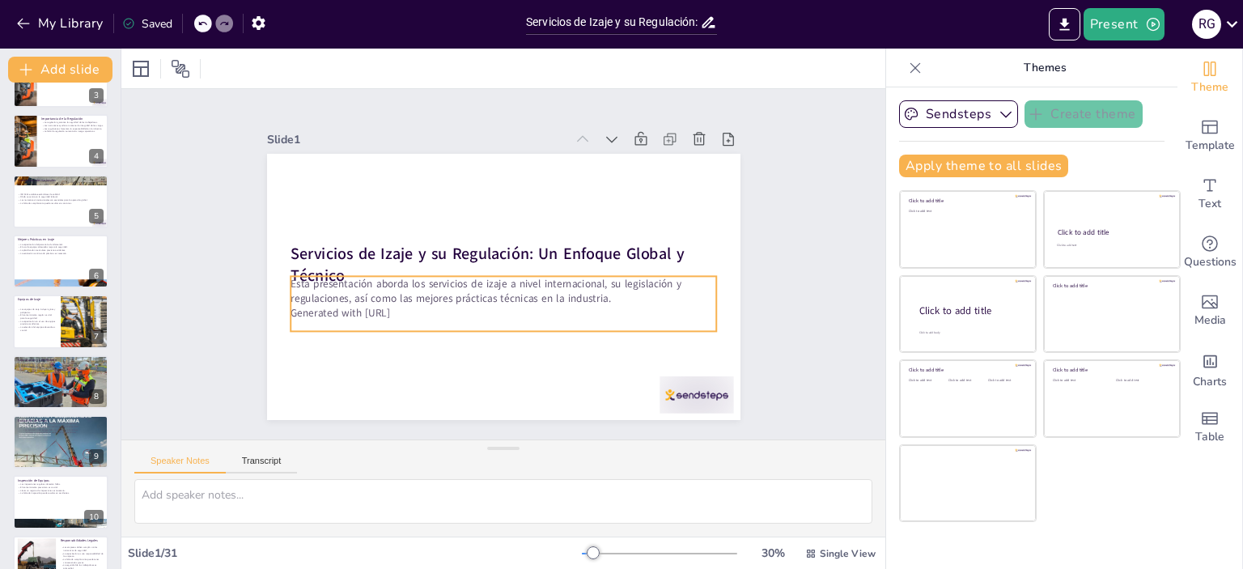
checkbox input "true"
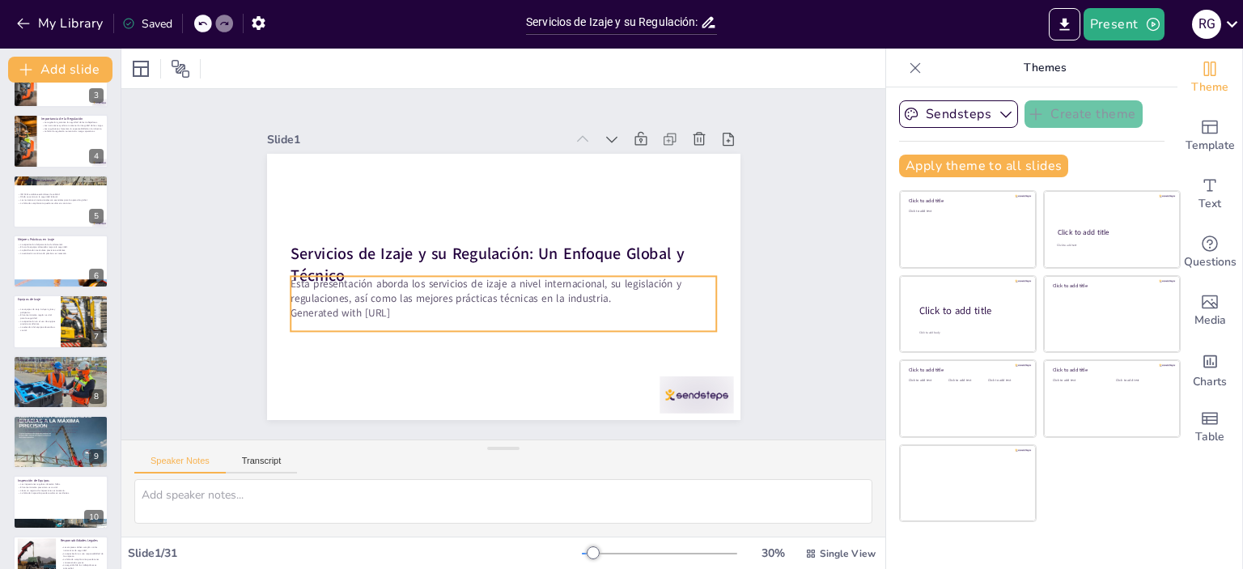
checkbox input "true"
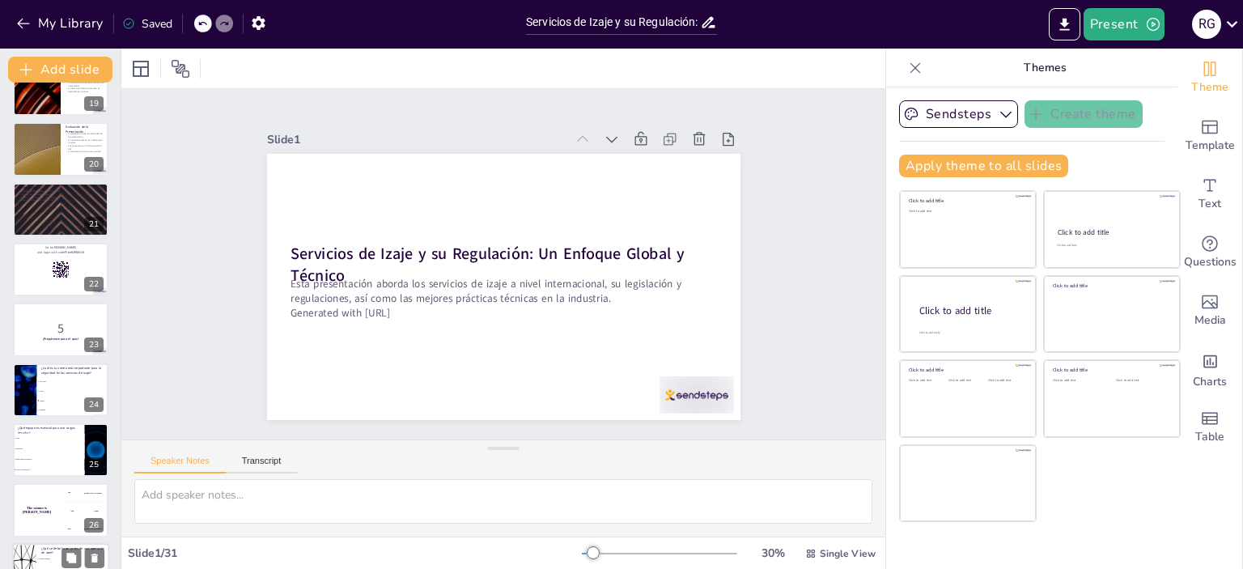
scroll to position [1075, 0]
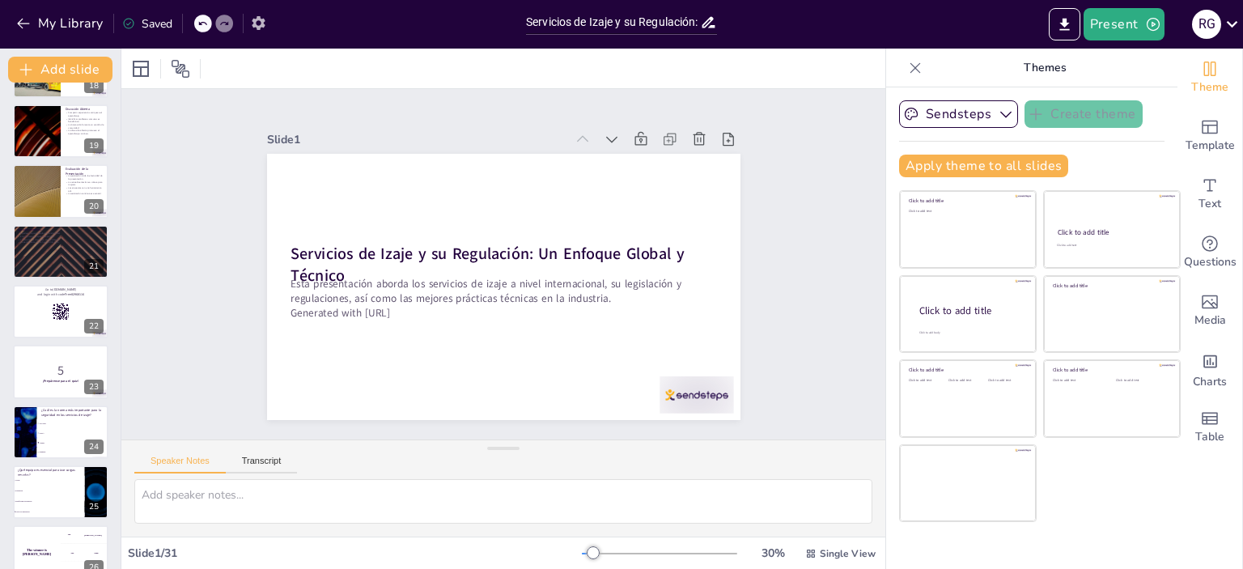
click at [262, 25] on icon "button" at bounding box center [258, 23] width 13 height 14
click at [1062, 22] on icon "Export to PowerPoint" at bounding box center [1064, 24] width 10 height 12
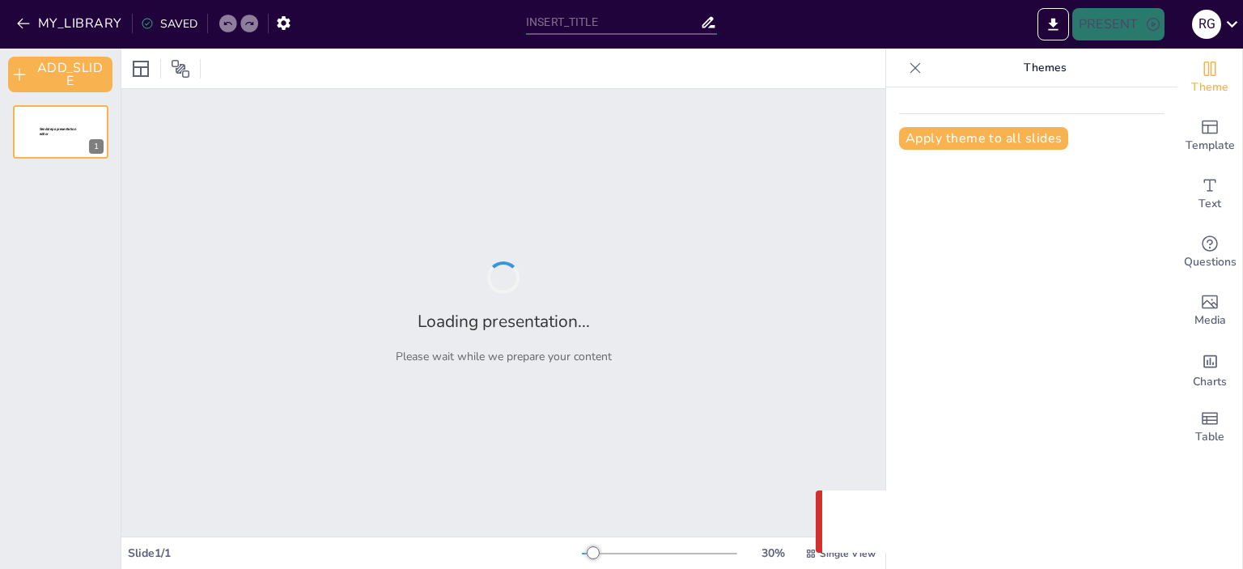
type input "Servicios de Izaje y su Regulación: Un Enfoque Global y Técnico"
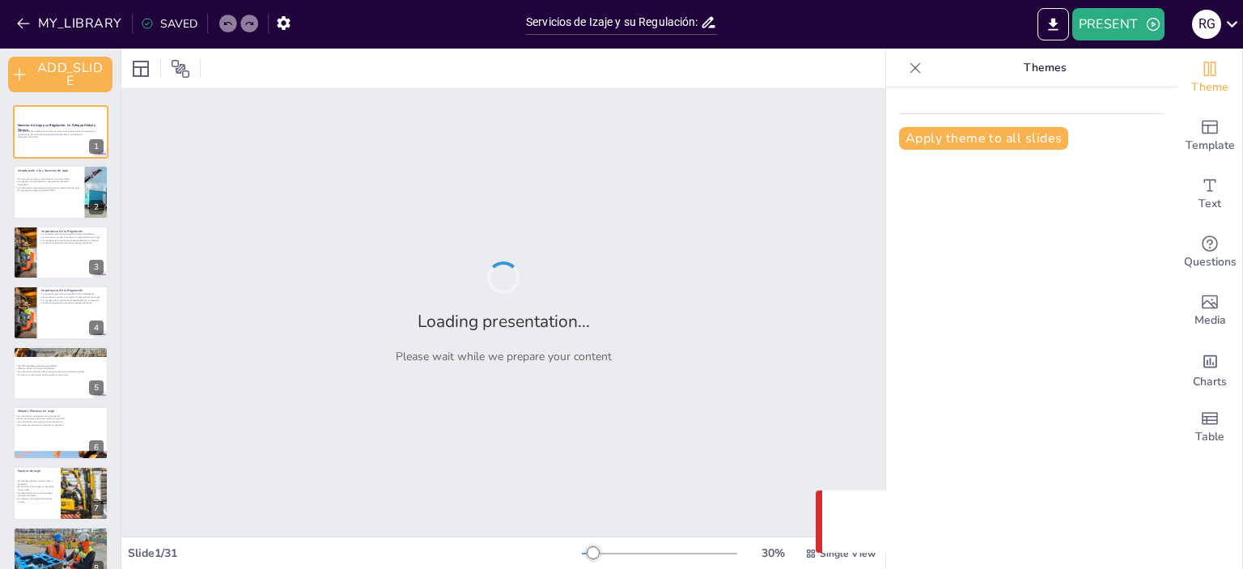
checkbox input "true"
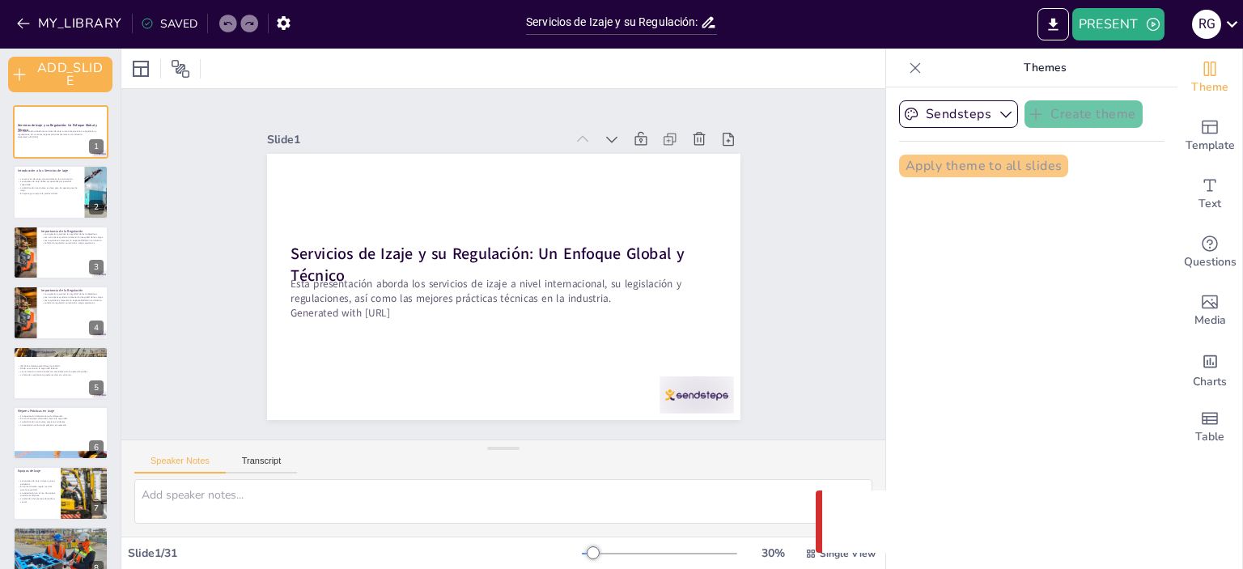
checkbox input "true"
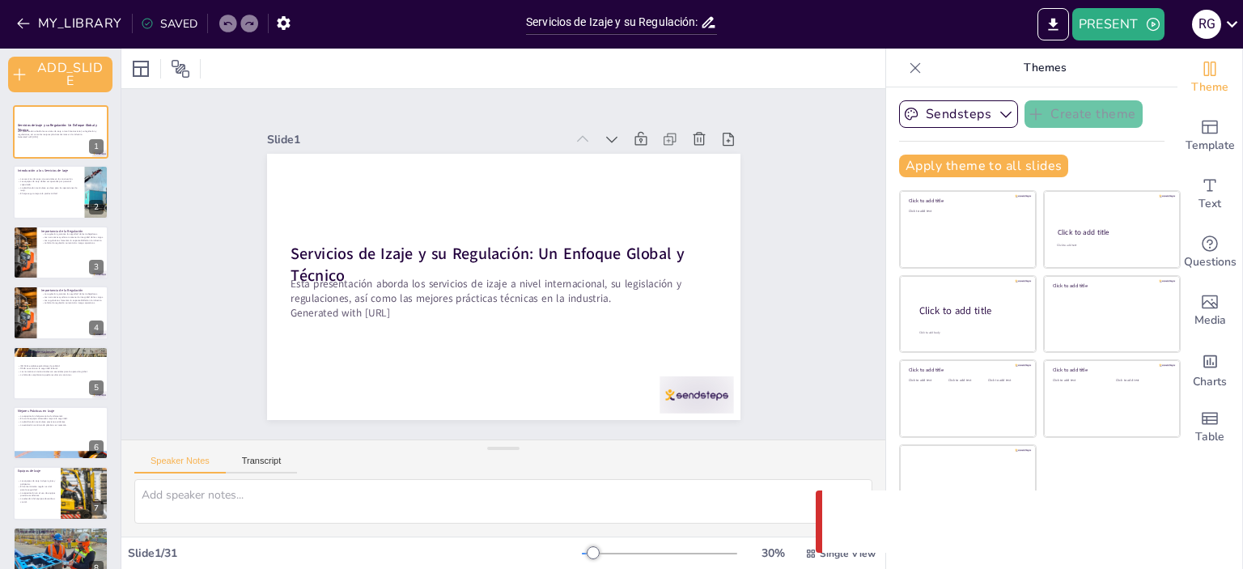
checkbox input "true"
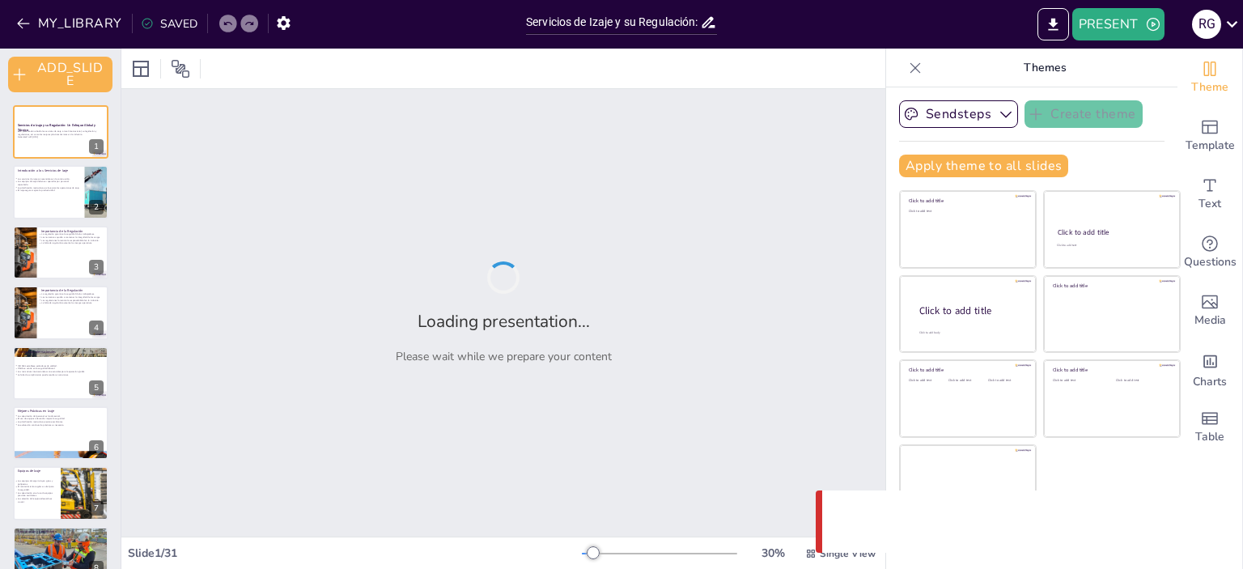
checkbox input "true"
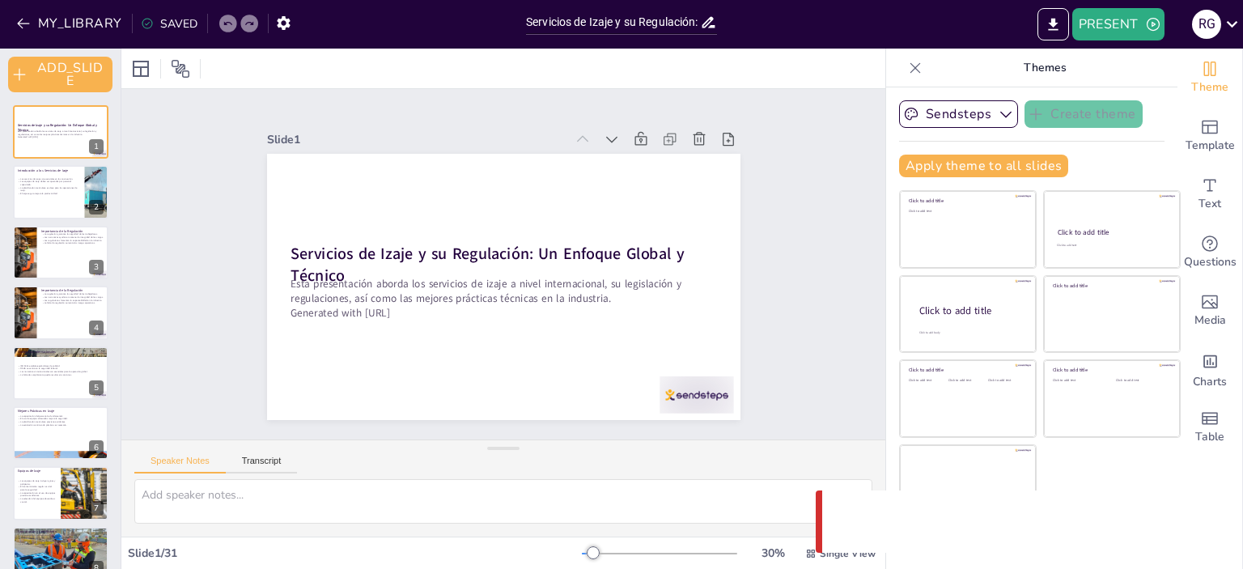
checkbox input "true"
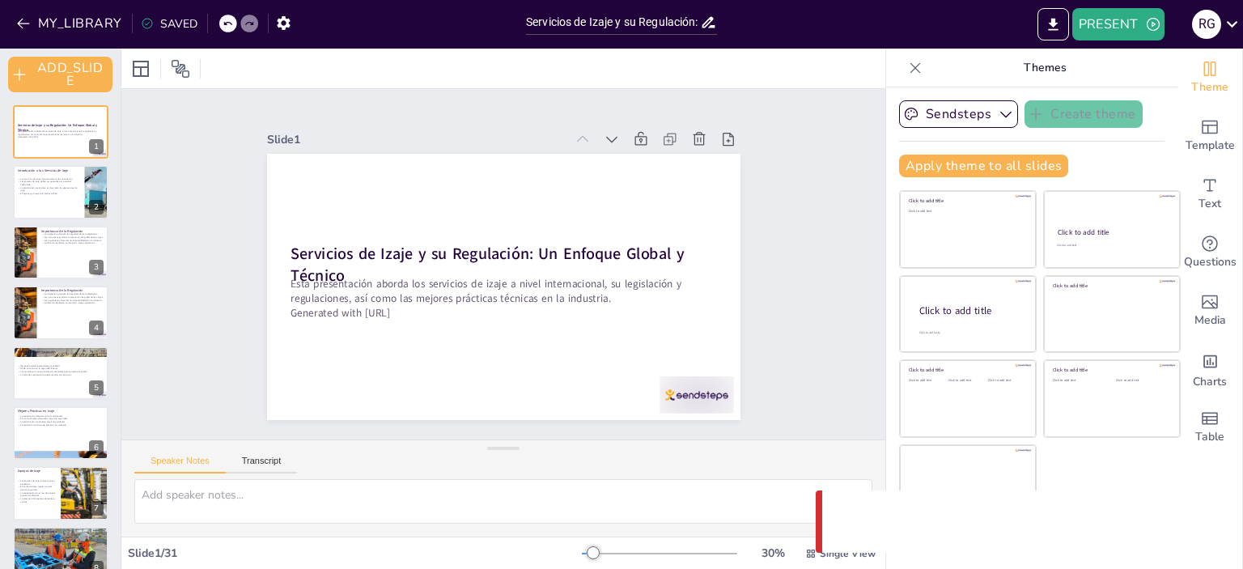
checkbox input "true"
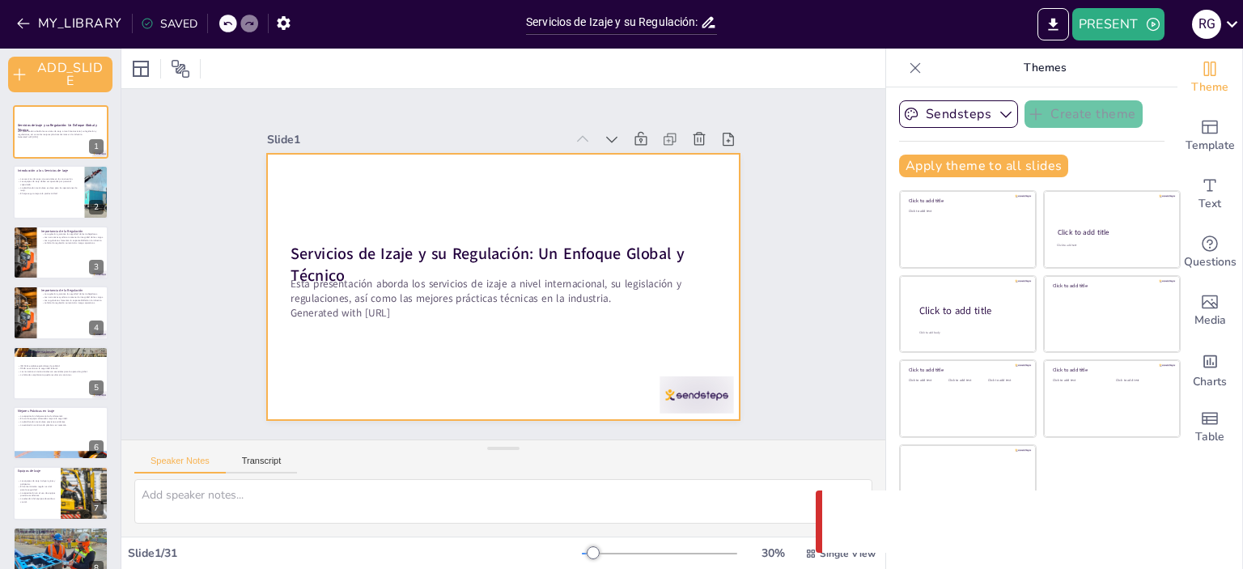
checkbox input "true"
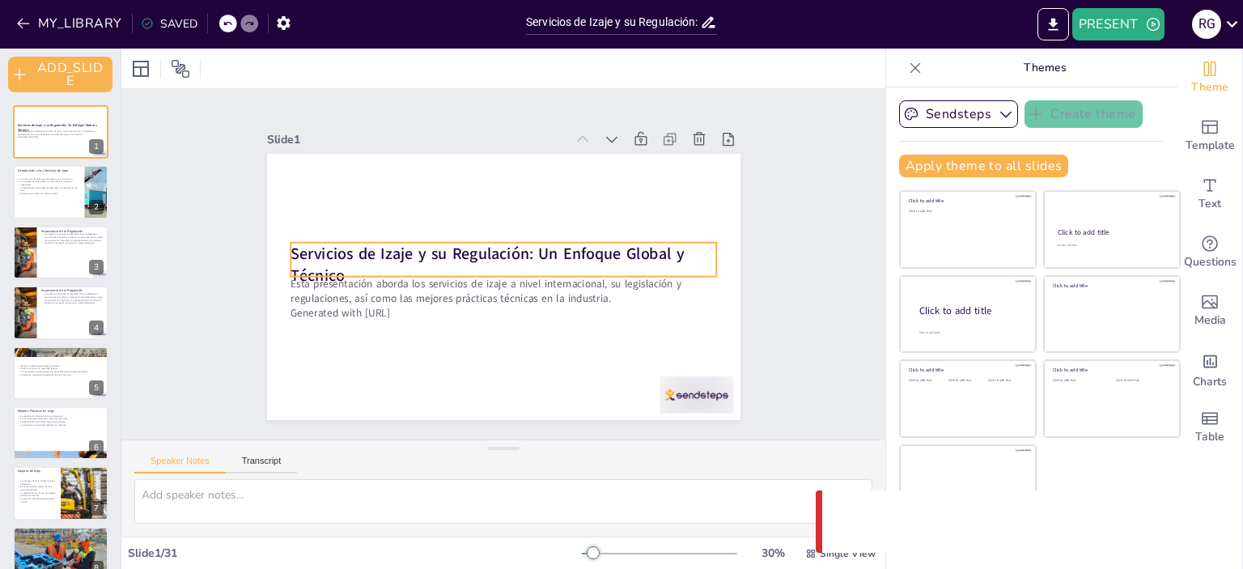
checkbox input "true"
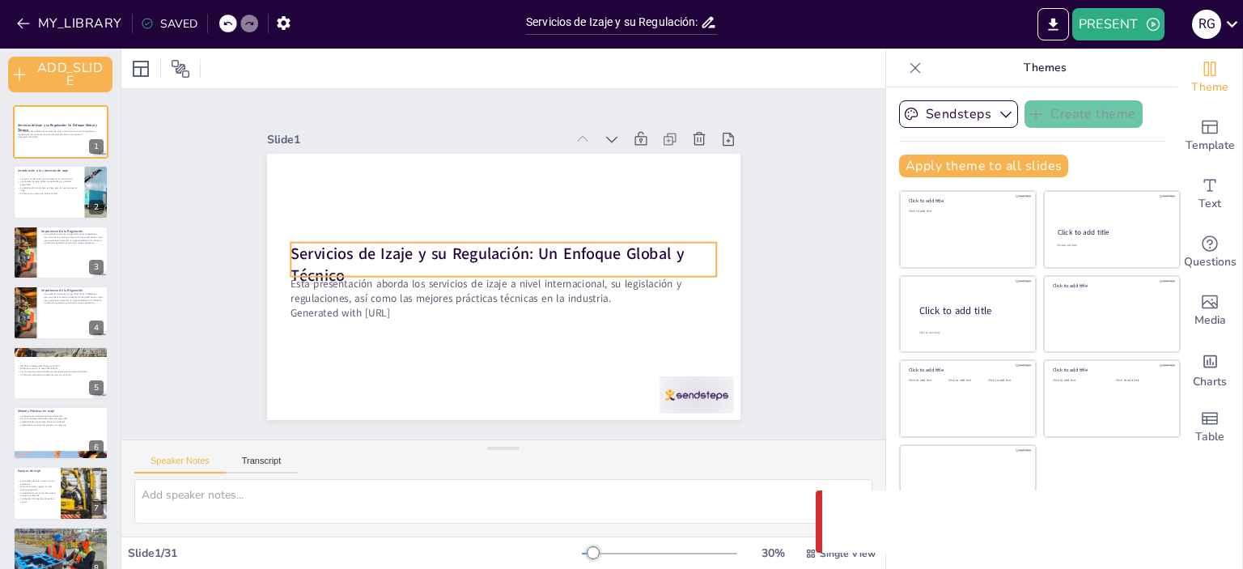
checkbox input "true"
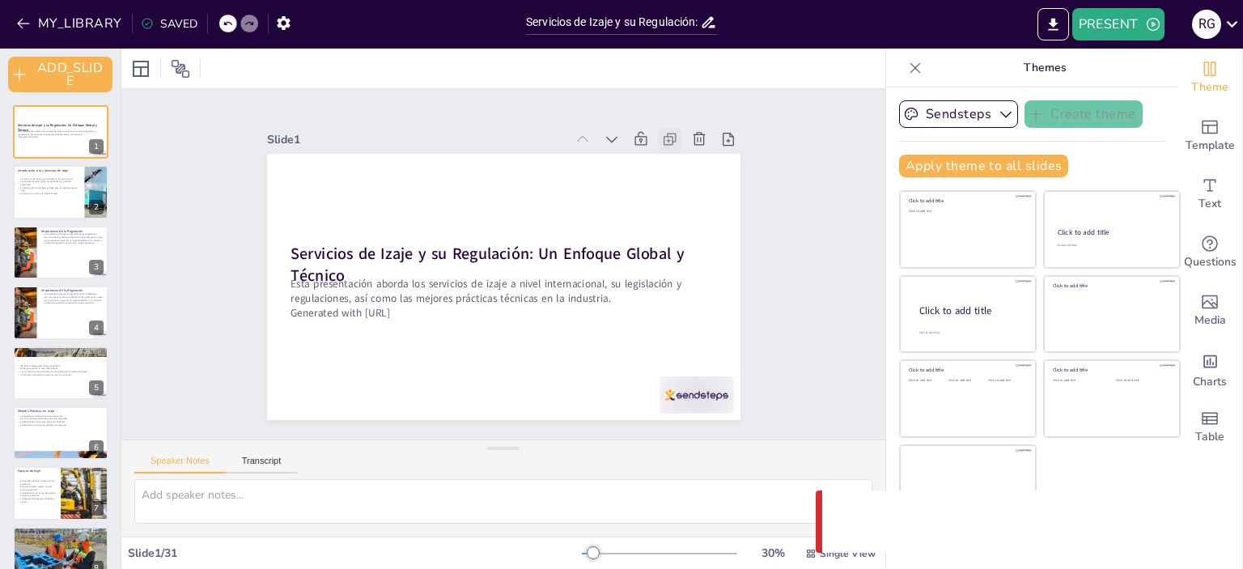
checkbox input "true"
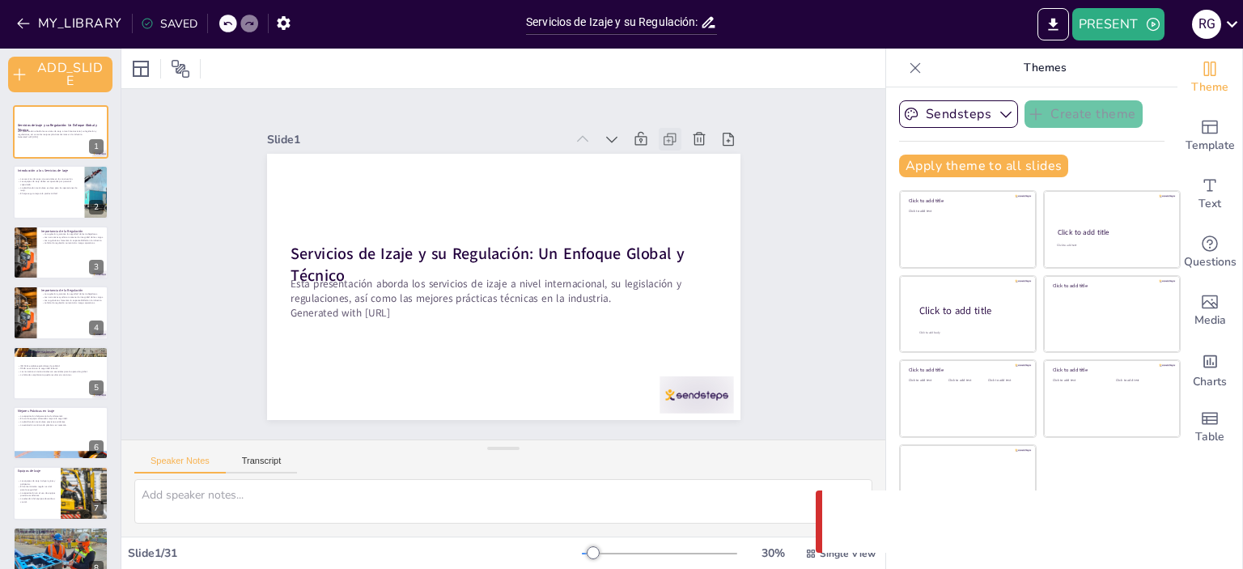
checkbox input "true"
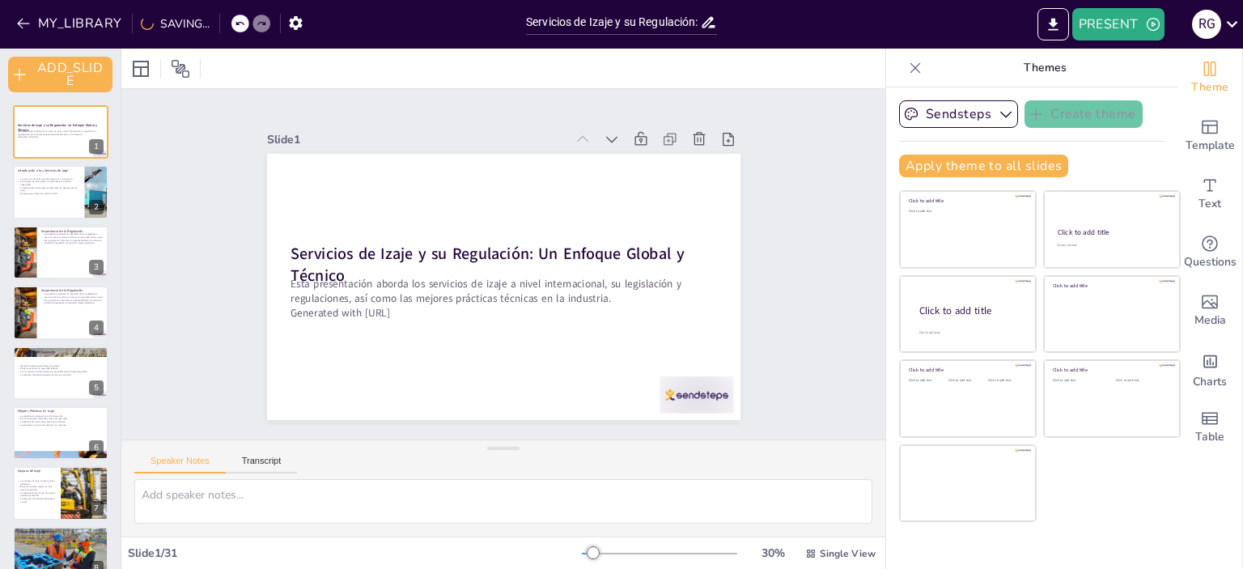
checkbox input "true"
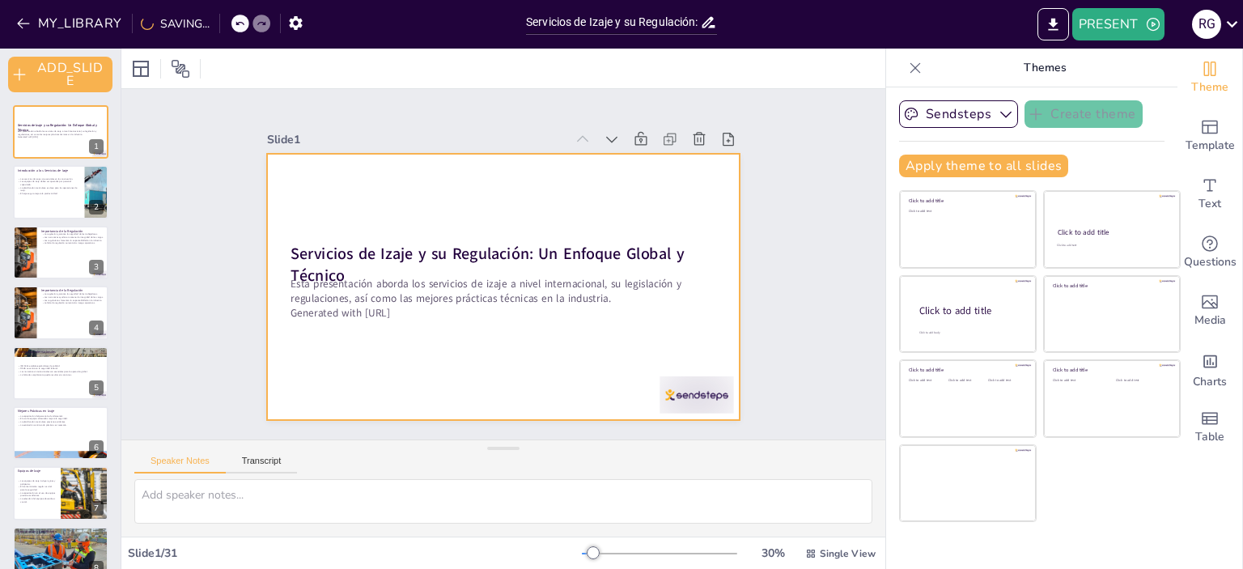
checkbox input "true"
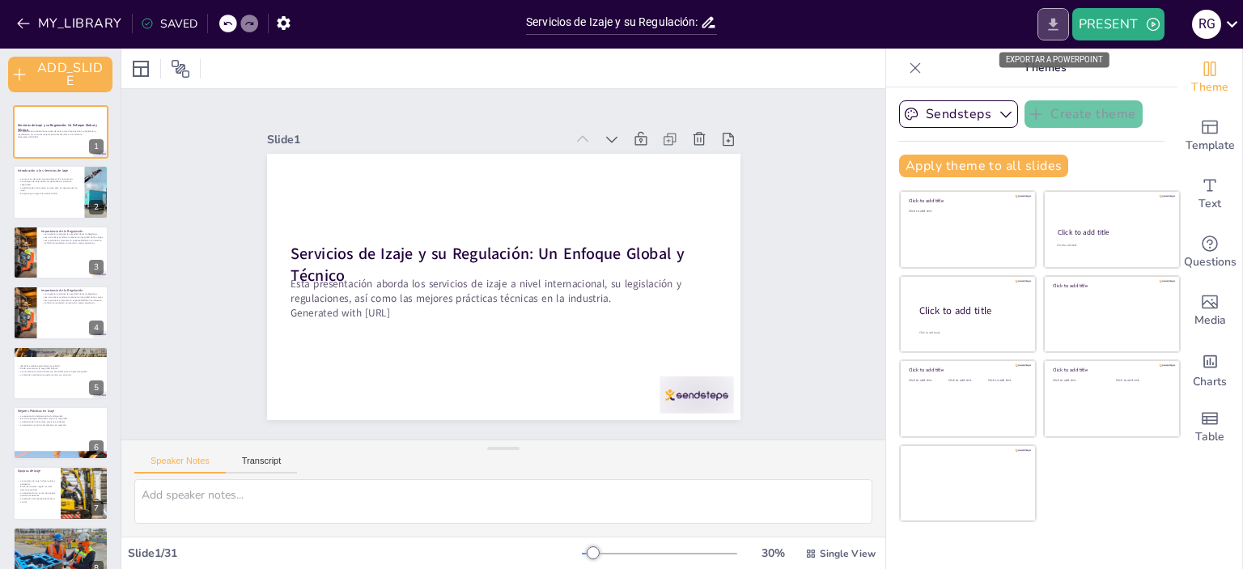
click at [1054, 24] on icon "EXPORT_TO_POWERPOINT" at bounding box center [1053, 24] width 10 height 12
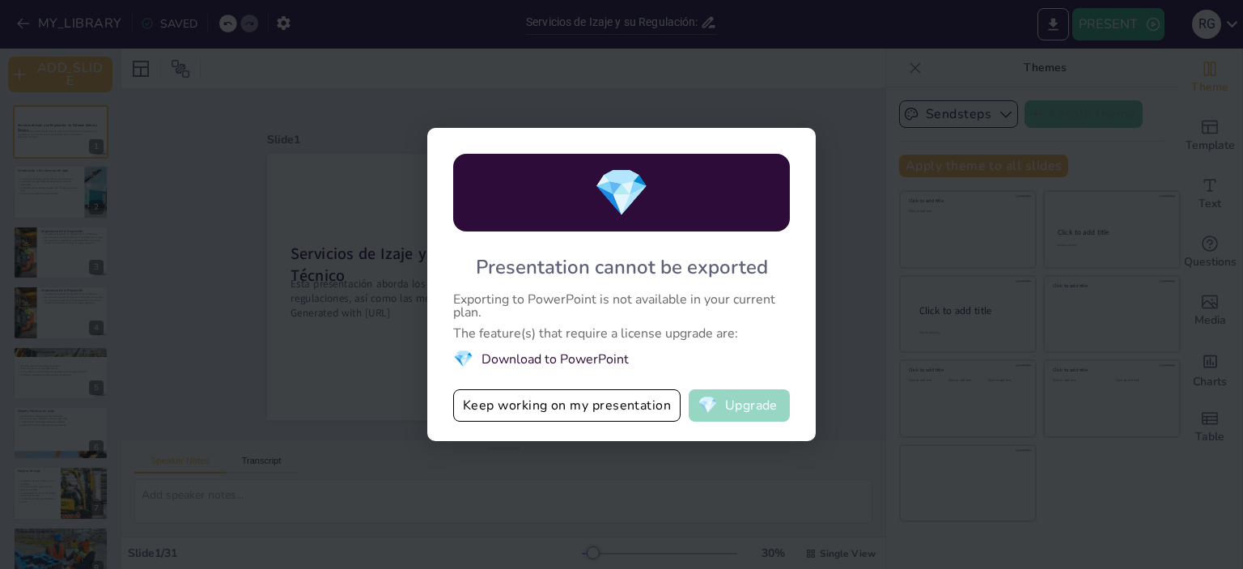
click at [738, 410] on button "💎 Upgrade" at bounding box center [739, 405] width 101 height 32
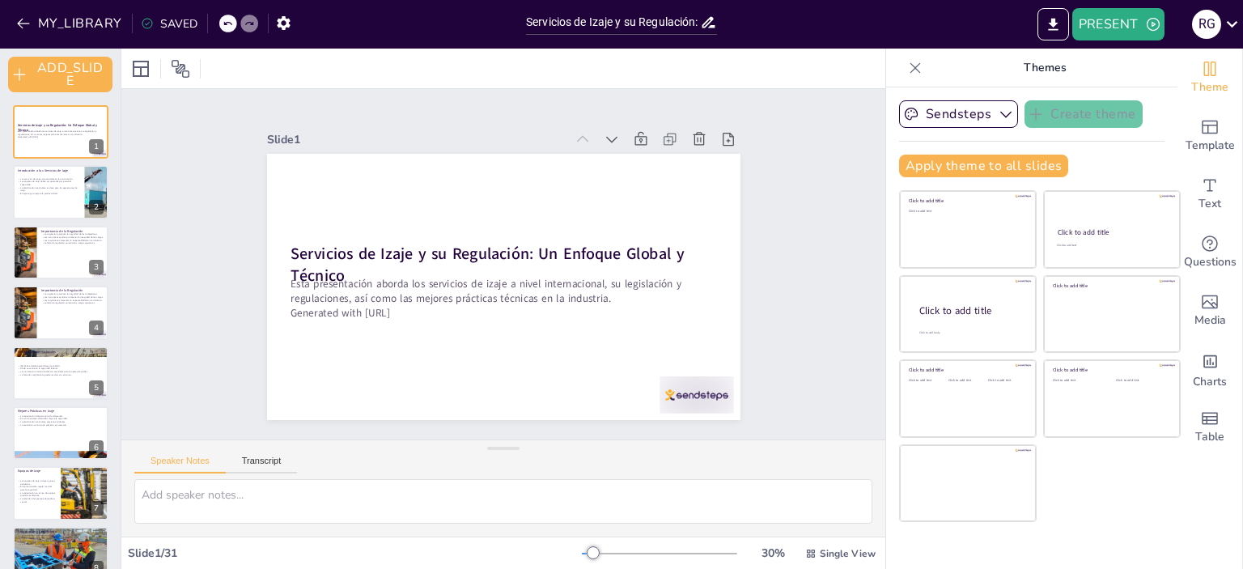
checkbox input "true"
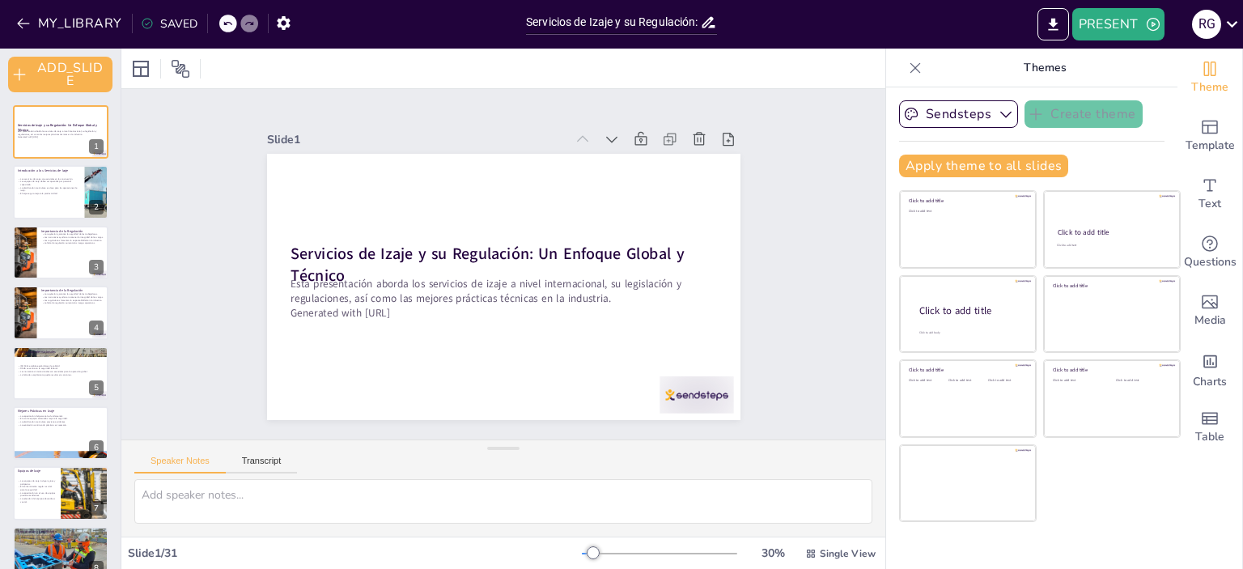
checkbox input "true"
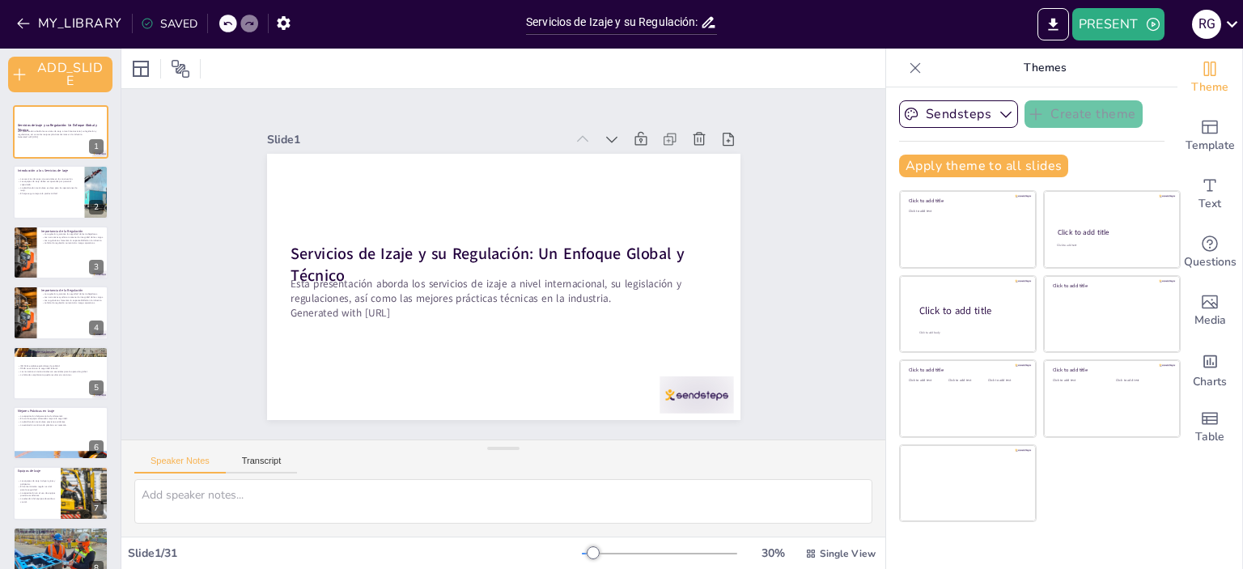
checkbox input "true"
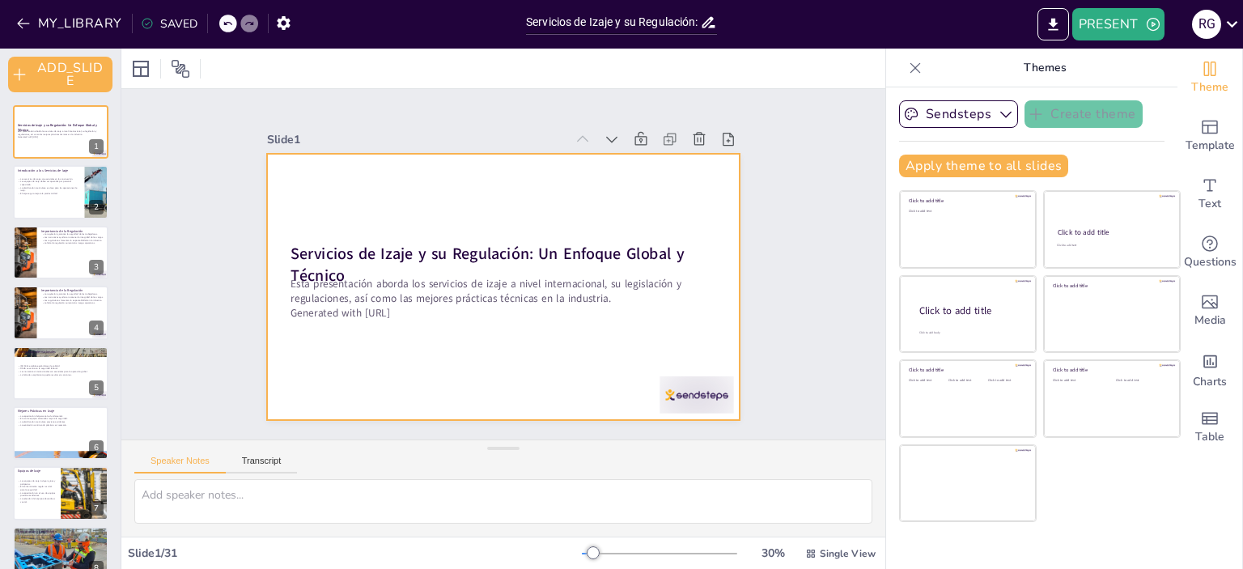
checkbox input "true"
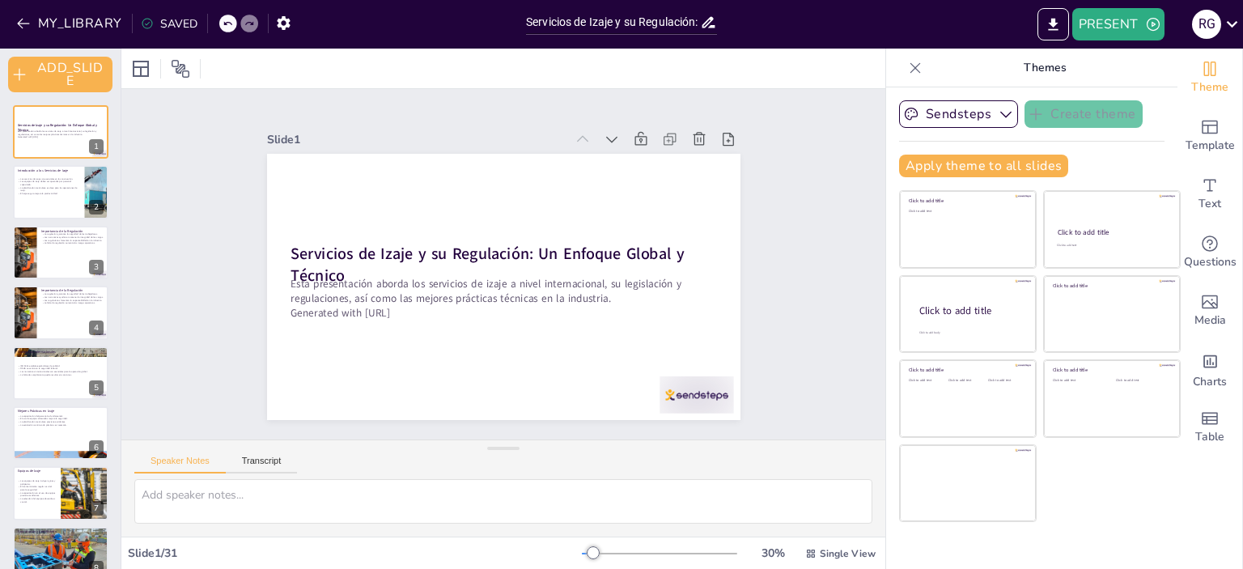
checkbox input "true"
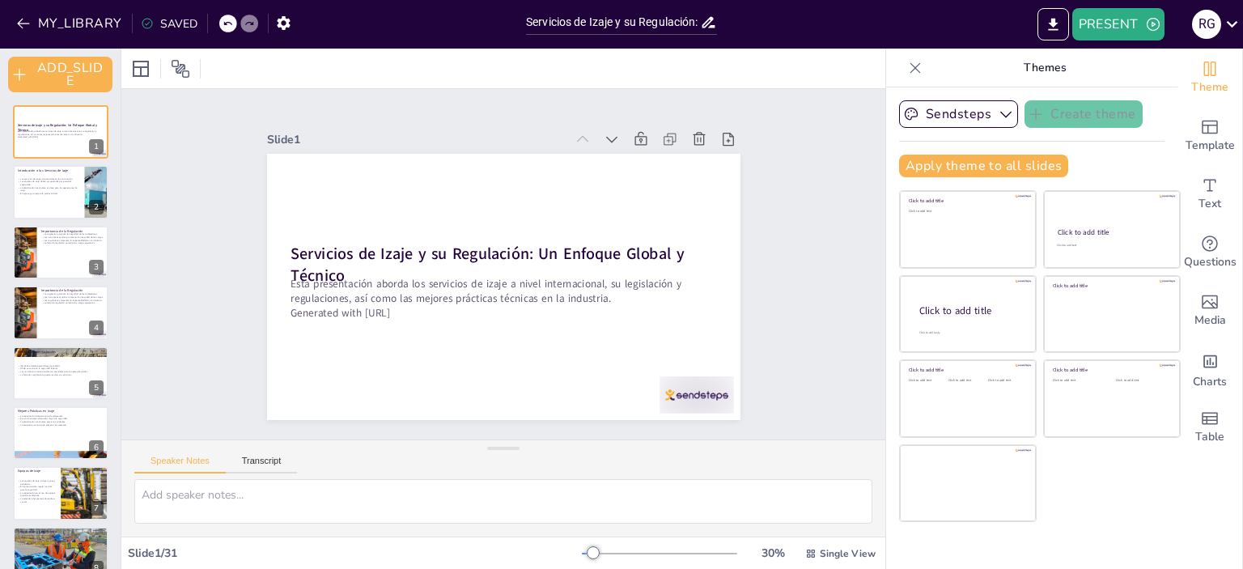
checkbox input "true"
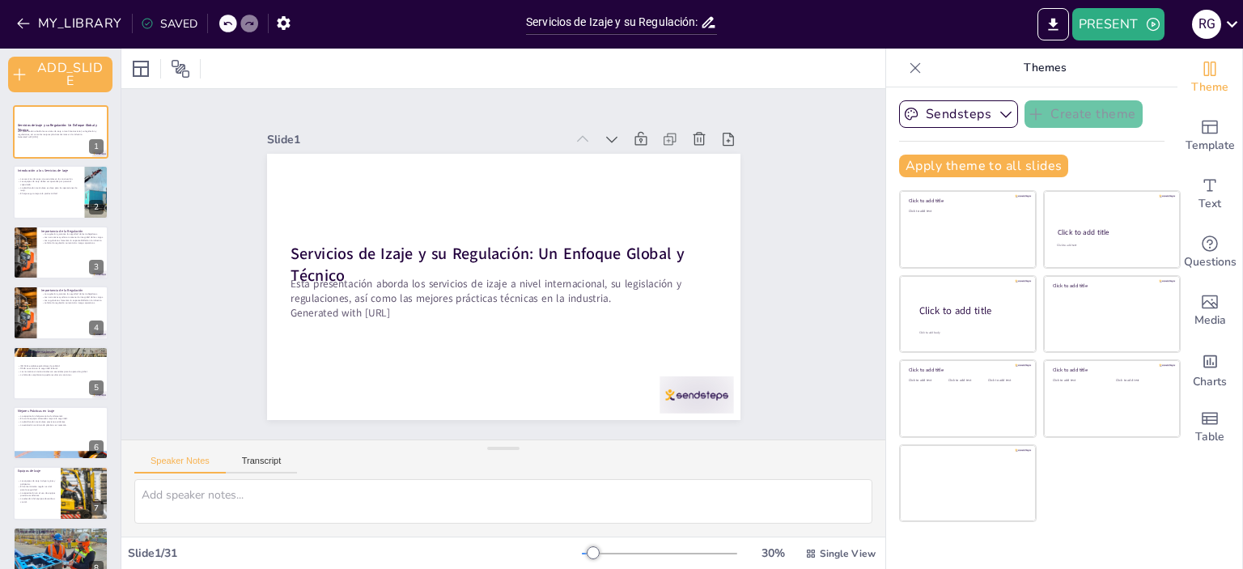
checkbox input "true"
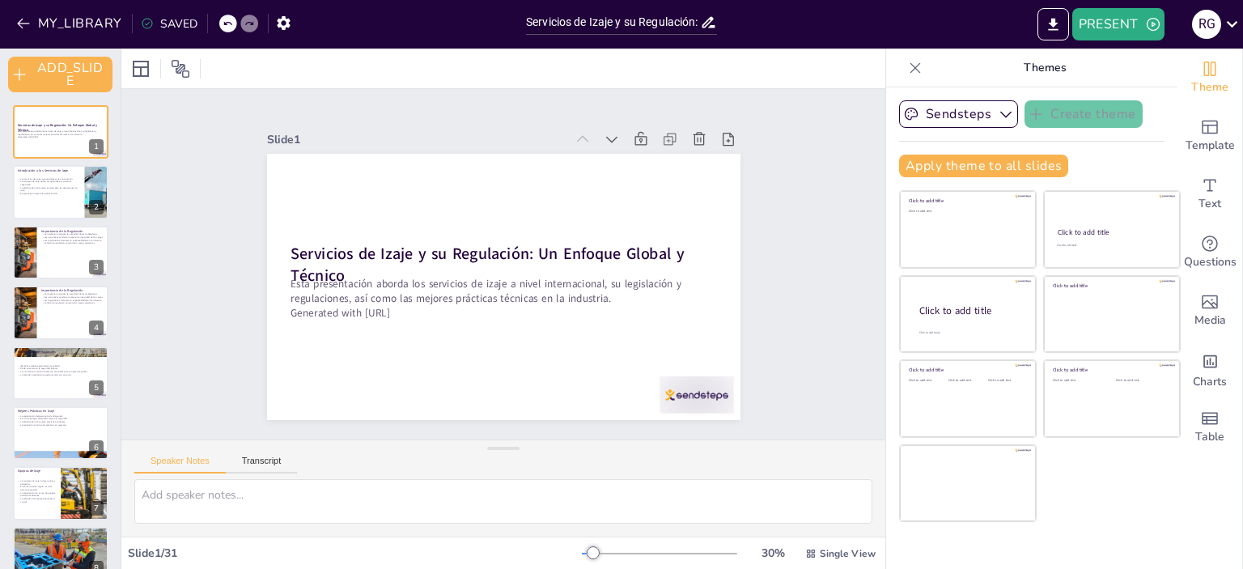
checkbox input "true"
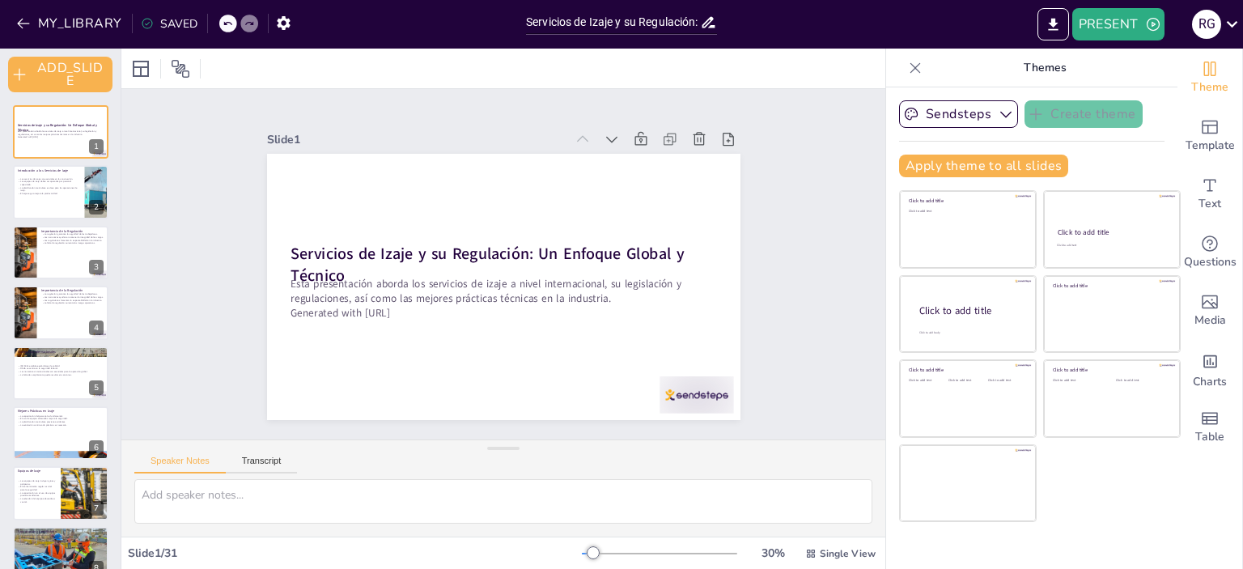
checkbox input "true"
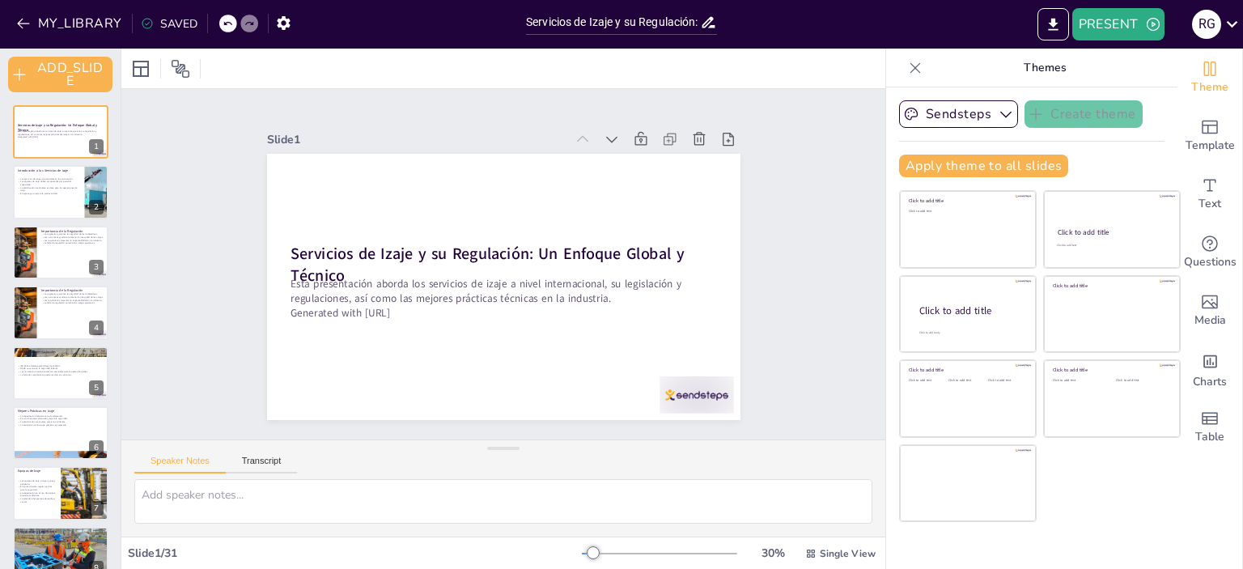
checkbox input "true"
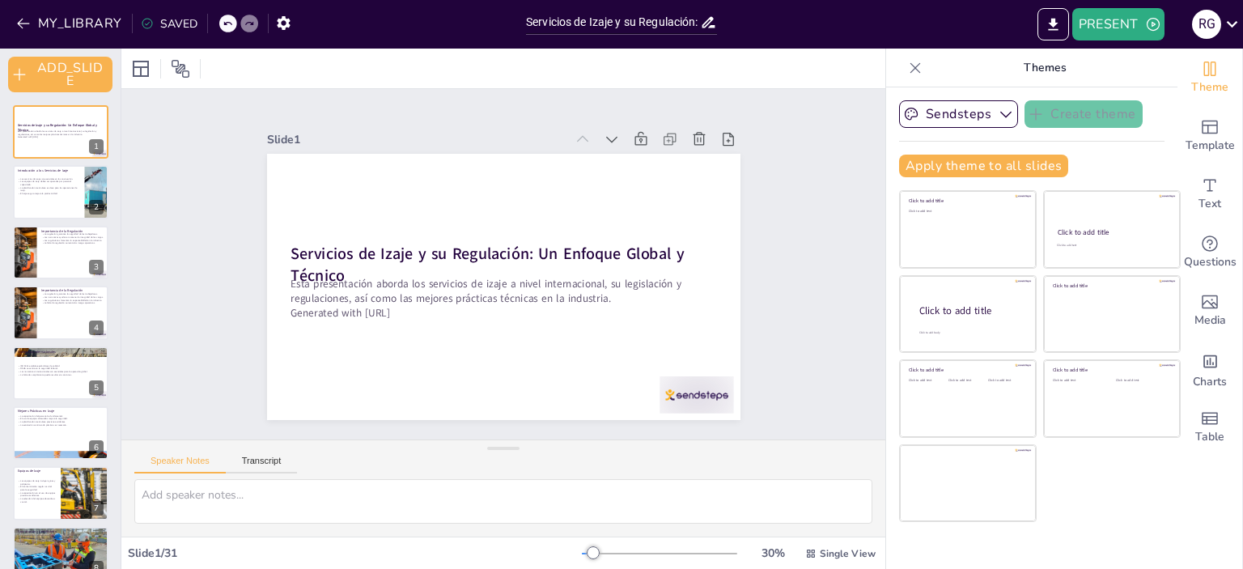
checkbox input "true"
